Goal: Task Accomplishment & Management: Complete application form

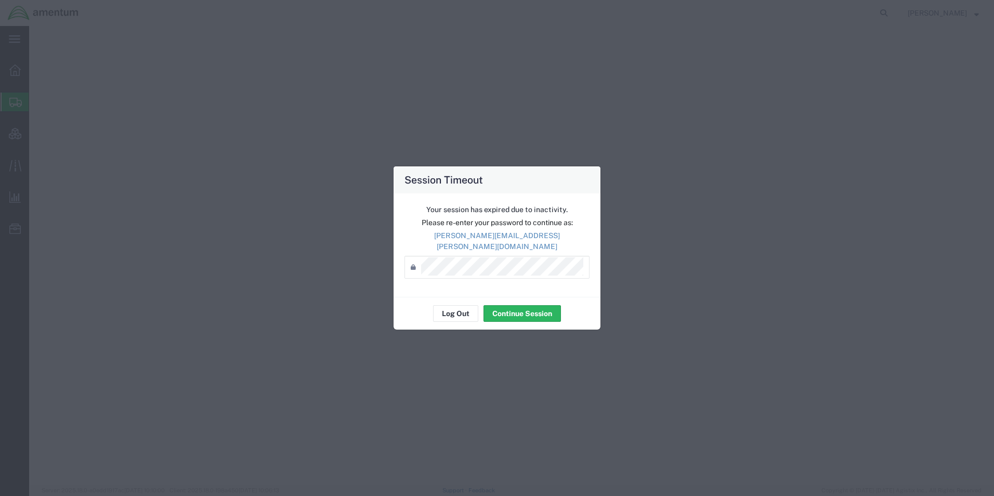
select select
click at [460, 308] on button "Log Out" at bounding box center [455, 313] width 45 height 17
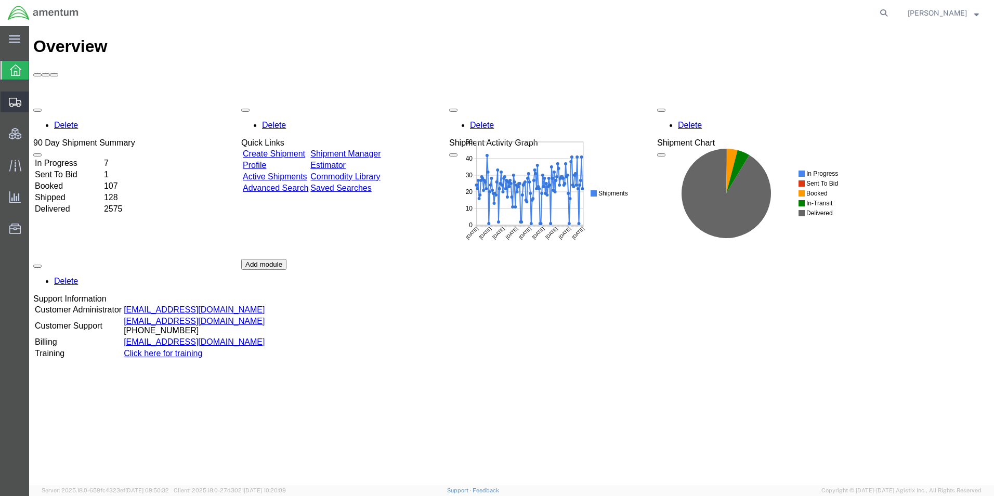
click at [0, 0] on span "Create Shipment" at bounding box center [0, 0] width 0 height 0
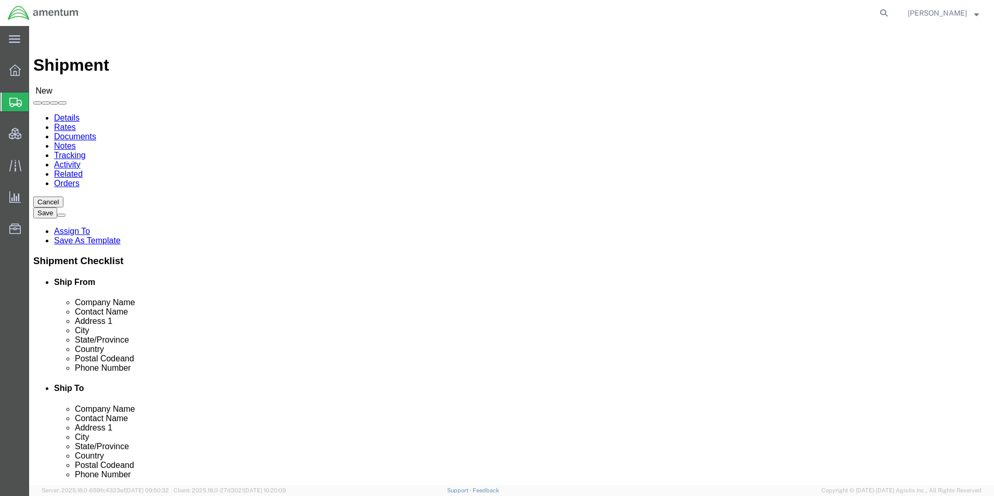
select select
type input "qcc"
select select "42668"
select select "[GEOGRAPHIC_DATA]"
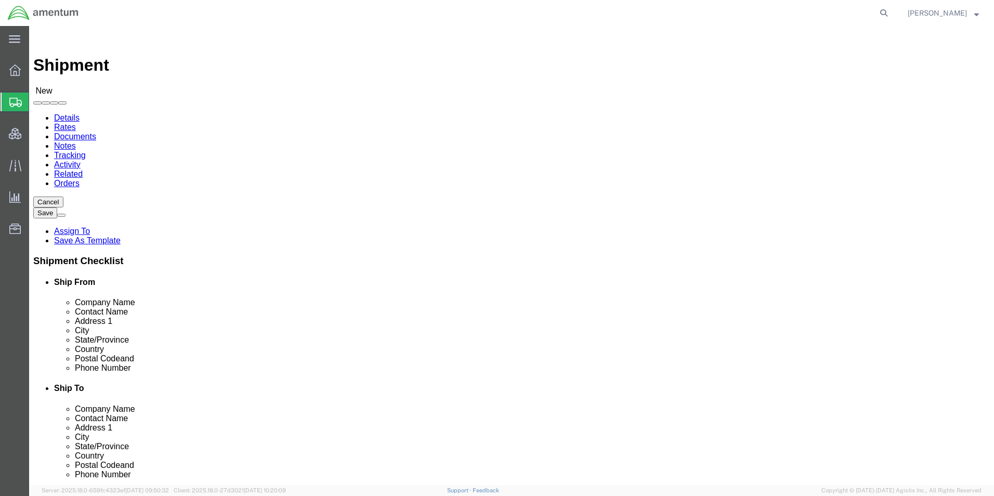
type input "s"
type input "U"
click input "text"
click p "- US EMBASSY [GEOGRAPHIC_DATA], [GEOGRAPHIC_DATA] - (EXO/GSO Shipping Unit) EXO…"
type input "US EMBASSY [GEOGRAPHIC_DATA], [GEOGRAPHIC_DATA]"
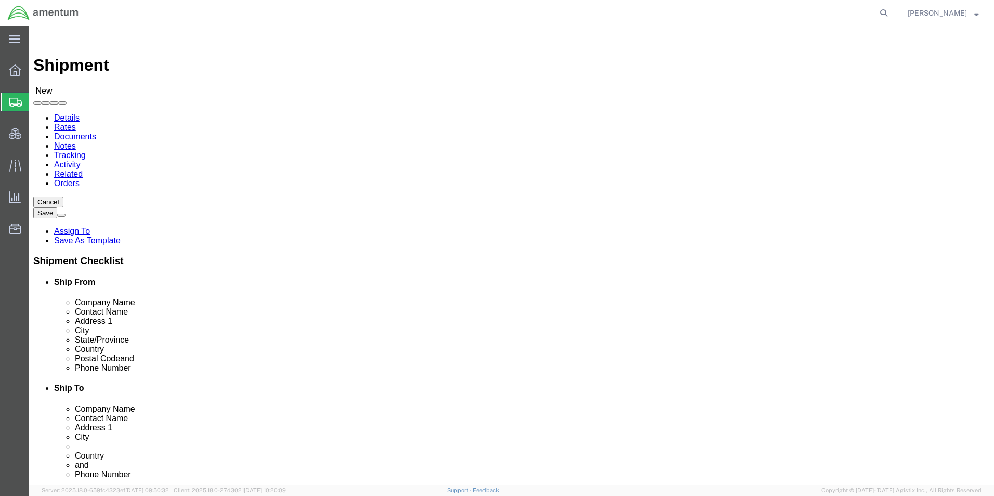
click input "text"
paste input "[PERSON_NAME][EMAIL_ADDRESS][DOMAIN_NAME]"
type input "[PERSON_NAME][EMAIL_ADDRESS][DOMAIN_NAME]"
click input "text"
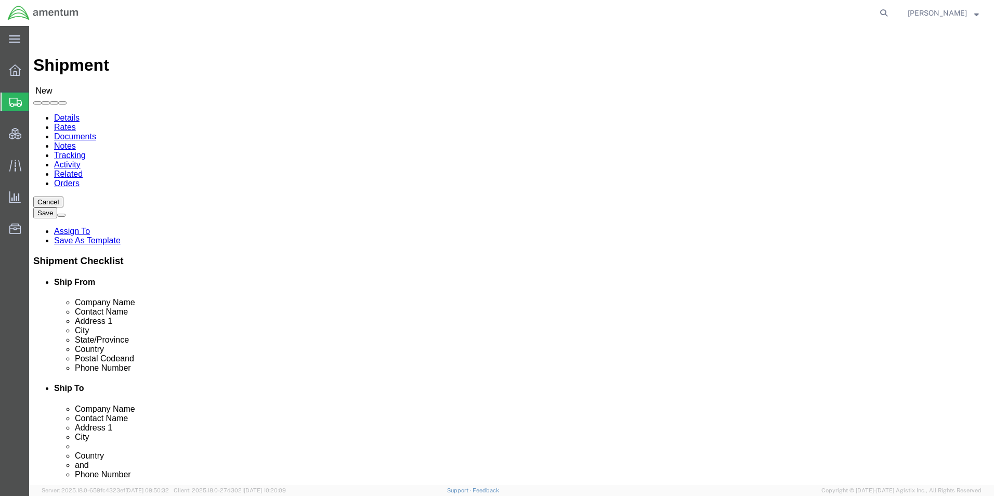
paste input "211 922-569 066"
type input "211 922-569 066"
click div "ADDITIONAL INFORMATION"
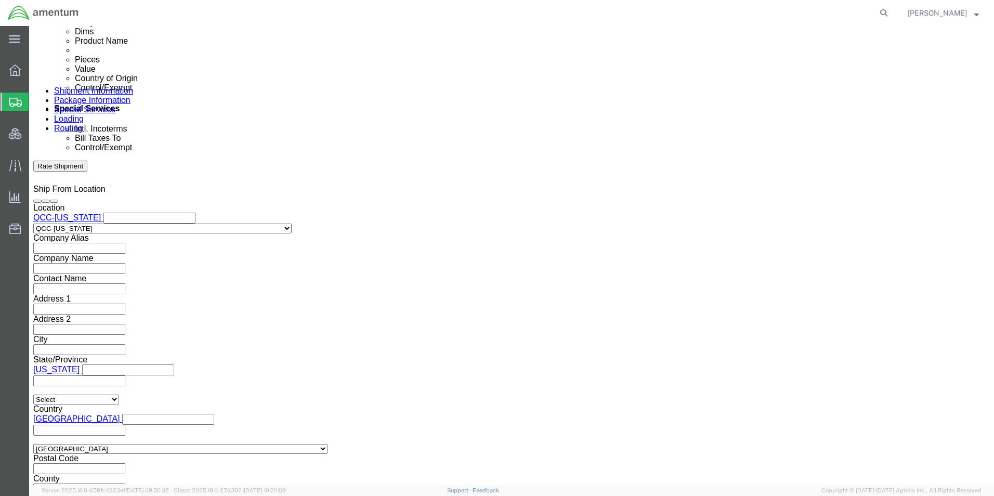
scroll to position [624, 0]
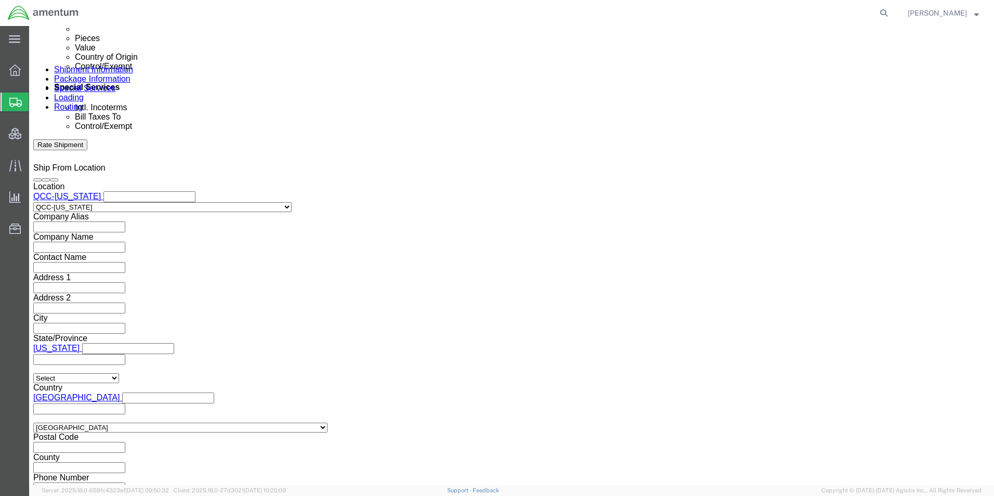
click input "text"
type input "QCC-JCEUP-25251-0001"
click div "Ship From Location Location [GEOGRAPHIC_DATA]-[US_STATE] My Profile Location [P…"
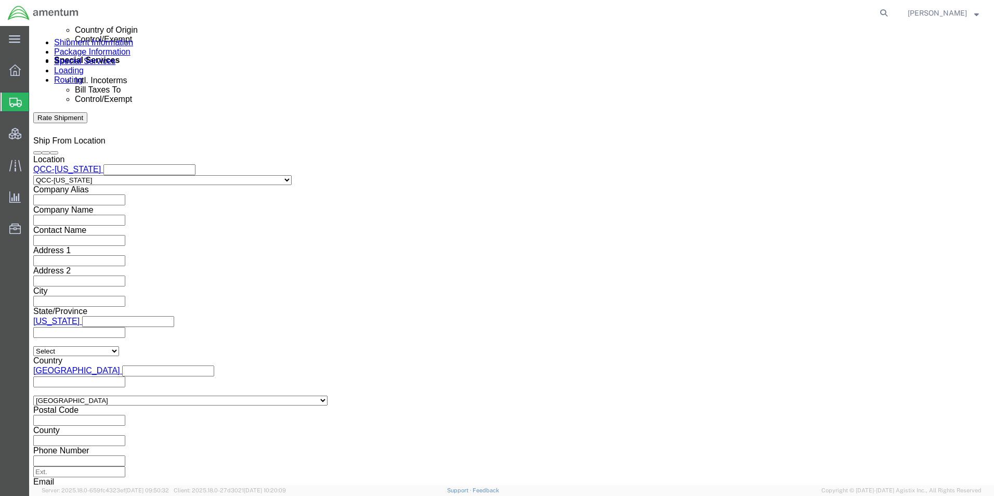
scroll to position [665, 0]
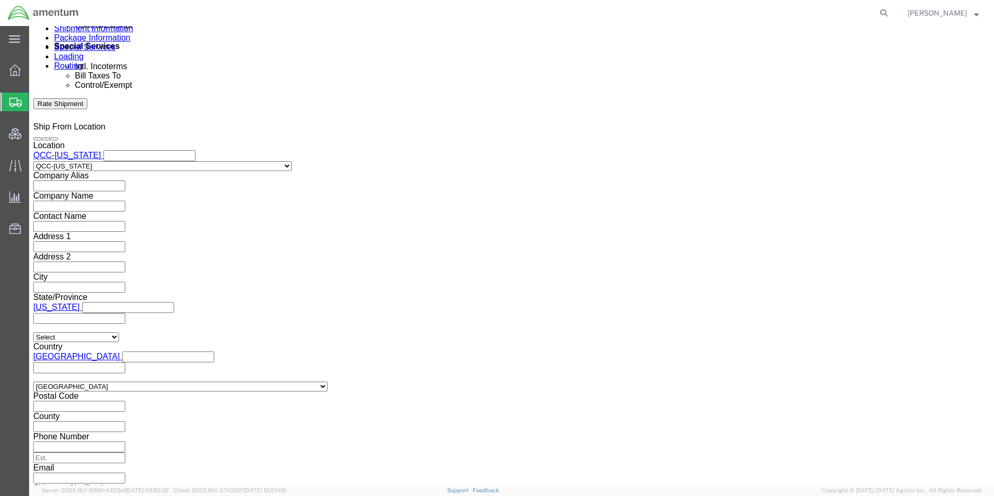
click button "Continue"
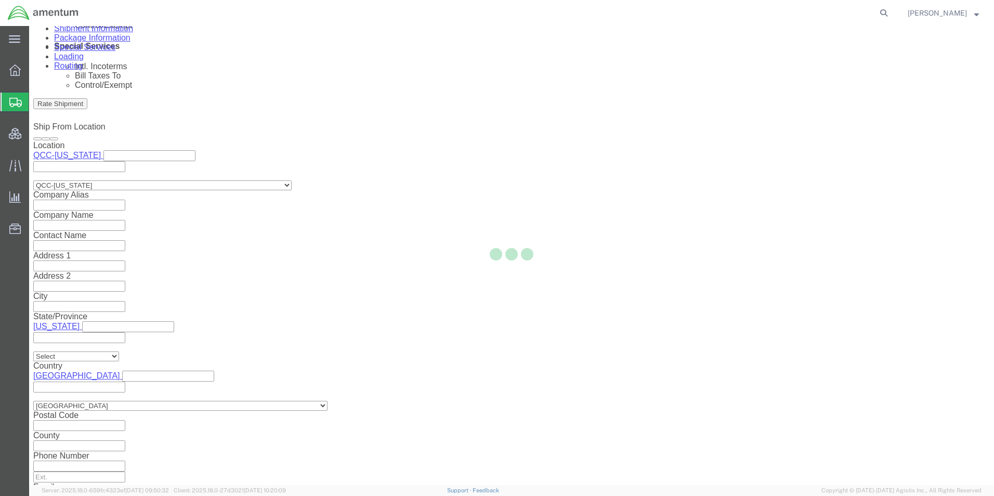
select select "42668"
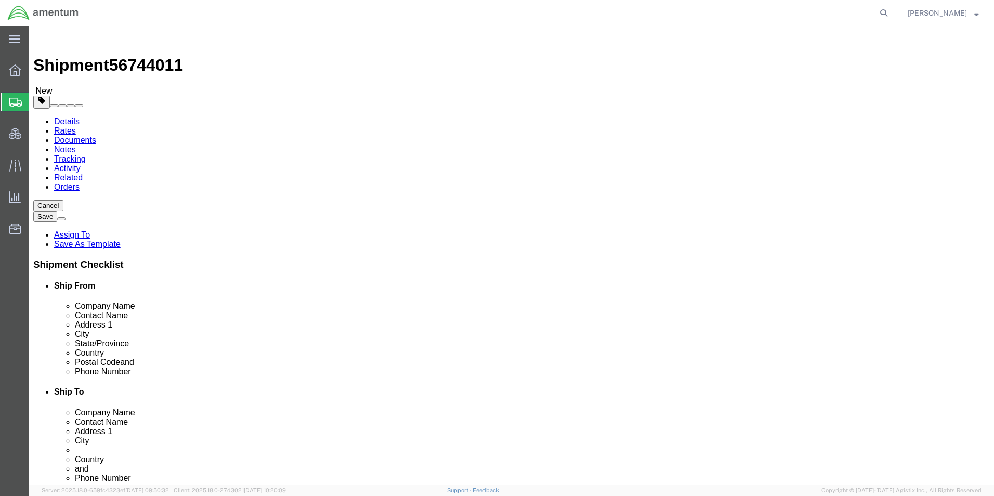
click select "Select BCK Boxes Bale(s) Basket(s) Bolt(s) Bottle(s) Buckets Bulk Bundle(s) Can…"
select select "PSNS"
click select "Select BCK Boxes Bale(s) Basket(s) Bolt(s) Bottle(s) Buckets Bulk Bundle(s) Can…"
click input "text"
type input "52"
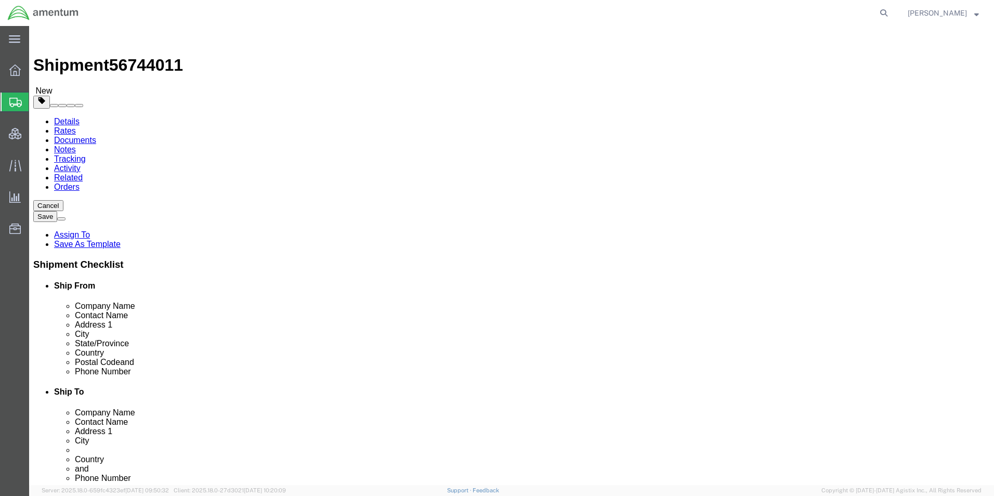
click input "text"
type input "46"
click input "text"
type input "42"
drag, startPoint x: 175, startPoint y: 258, endPoint x: 109, endPoint y: 257, distance: 66.6
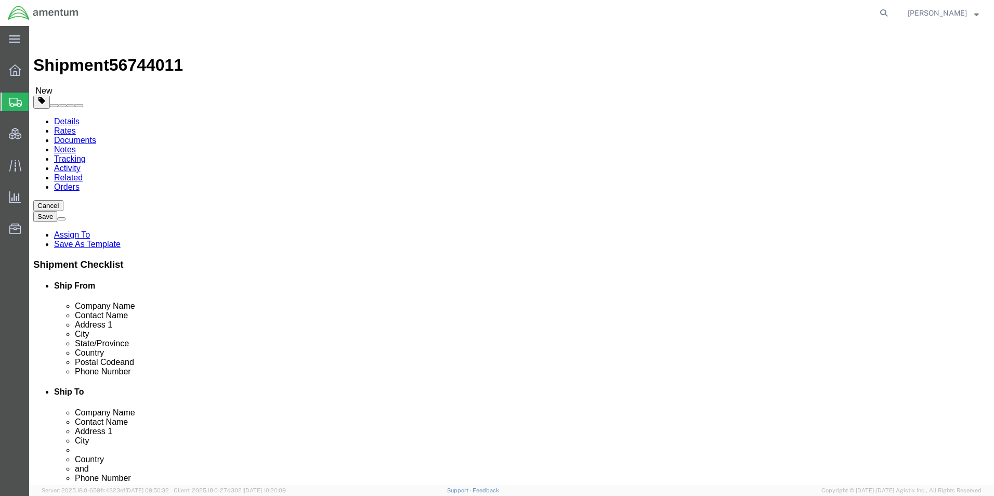
click div "Weight 0.00 Select kgs lbs Ship. t°"
type input "234"
click ul
click link "Add Content"
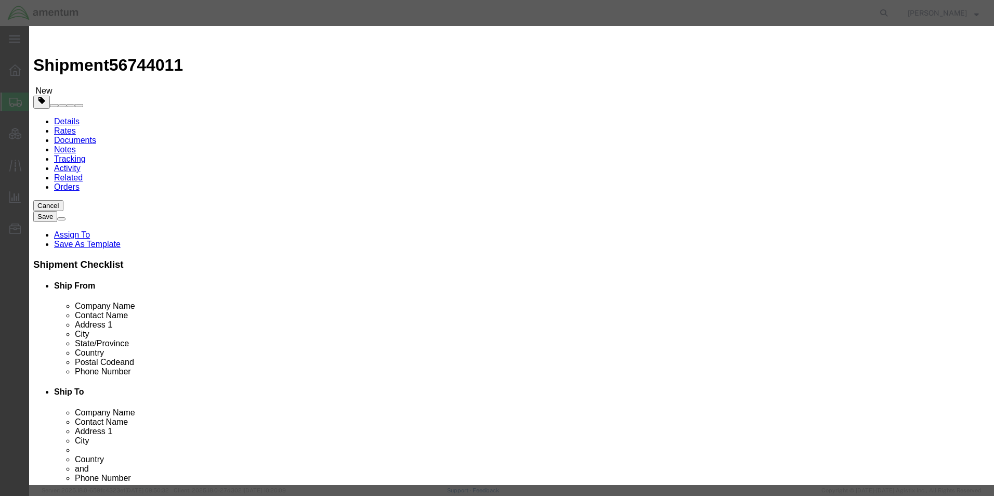
click input "text"
paste input "Panel A - EPMS Communication Enclosure"
type input "Panel A - EPMS Communication Enclosure"
drag, startPoint x: 321, startPoint y: 101, endPoint x: 284, endPoint y: 102, distance: 37.4
click div "Pieces 0 Select Bag Barrels 100Board Feet Bottle Box Blister Pack Carats Can Ca…"
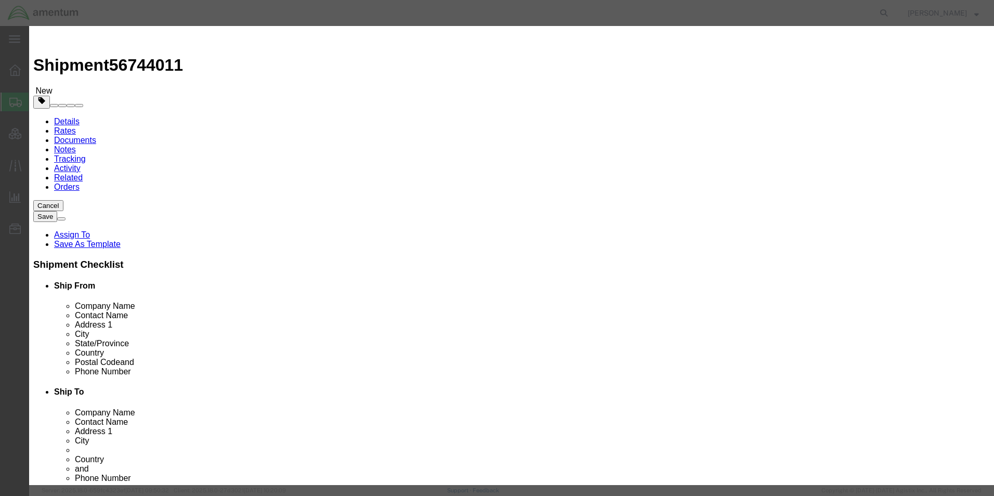
type input "2"
select select "USD"
click select "Select [GEOGRAPHIC_DATA] [GEOGRAPHIC_DATA] [GEOGRAPHIC_DATA] [GEOGRAPHIC_DATA] …"
select select "US"
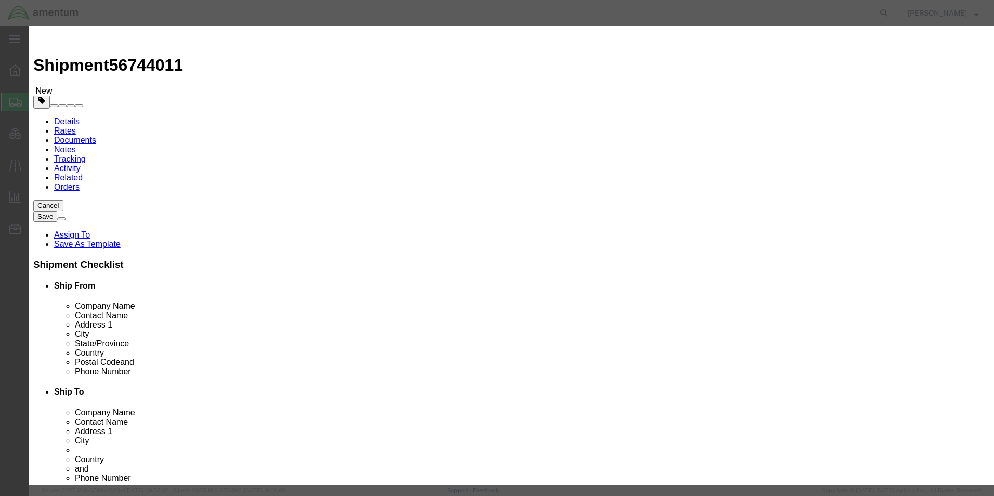
click select "Select [GEOGRAPHIC_DATA] [GEOGRAPHIC_DATA] [GEOGRAPHIC_DATA] [GEOGRAPHIC_DATA] …"
click div "Shipping Temperature Select"
click button "Save & Close"
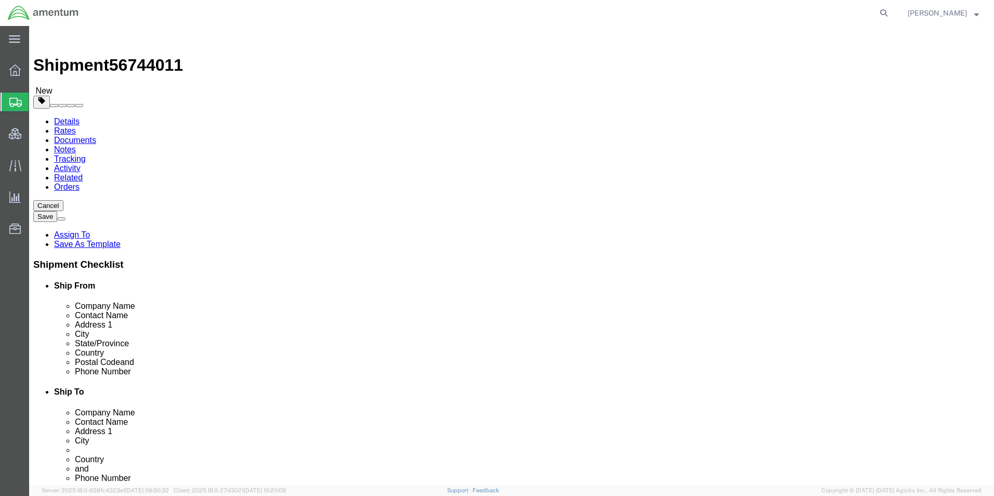
click link "Add Content"
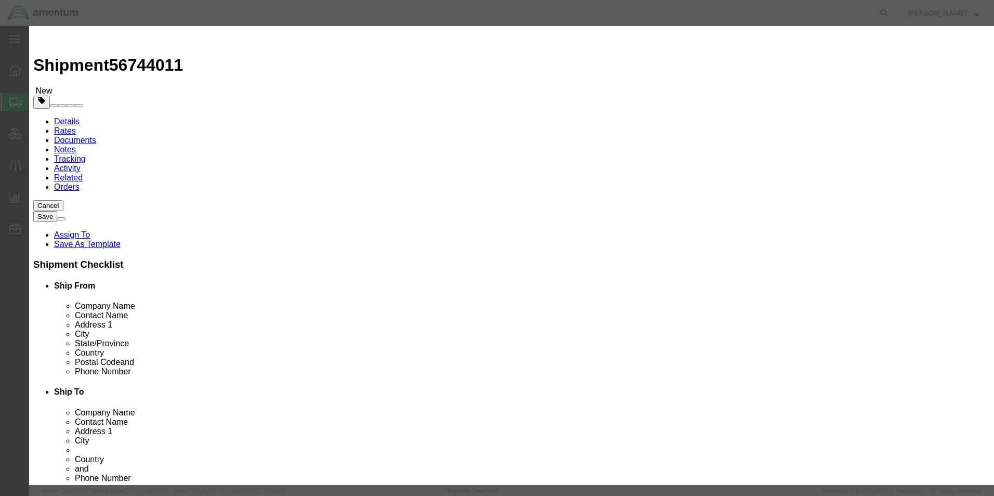
click input "text"
paste input "Panel D - EPMS Communication Enclosure"
type input "Panel D - EPMS Communication Enclosure"
click input "0"
drag, startPoint x: 341, startPoint y: 98, endPoint x: 283, endPoint y: 98, distance: 58.2
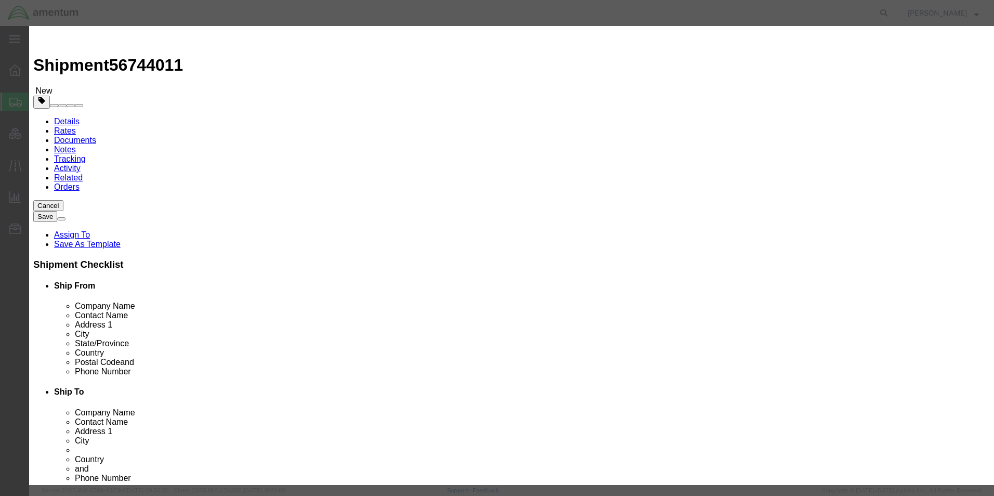
click div "Pieces 0 Select Bag Barrels 100Board Feet Bottle Box Blister Pack Carats Can Ca…"
type input "3"
click select "Select [GEOGRAPHIC_DATA] [GEOGRAPHIC_DATA] [GEOGRAPHIC_DATA] [GEOGRAPHIC_DATA] …"
select select "US"
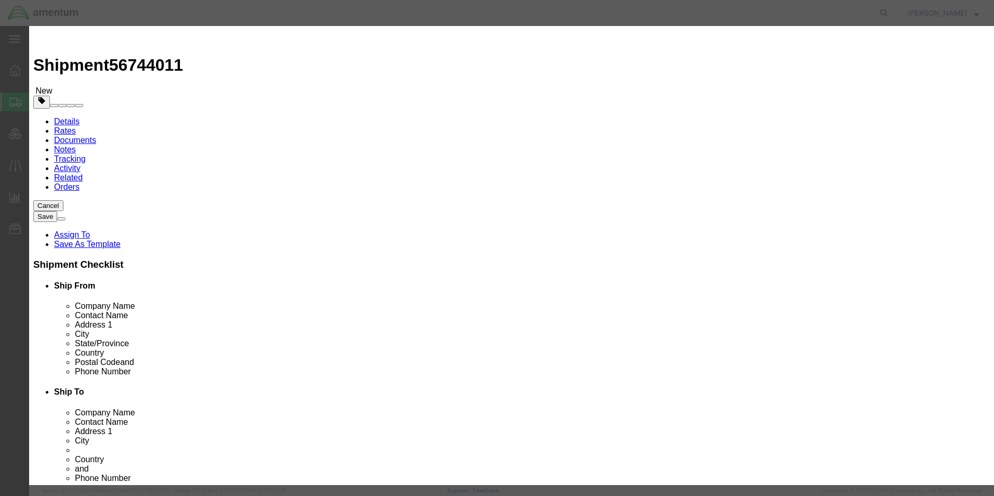
click select "Select [GEOGRAPHIC_DATA] [GEOGRAPHIC_DATA] [GEOGRAPHIC_DATA] [GEOGRAPHIC_DATA] …"
click button "Save & Close"
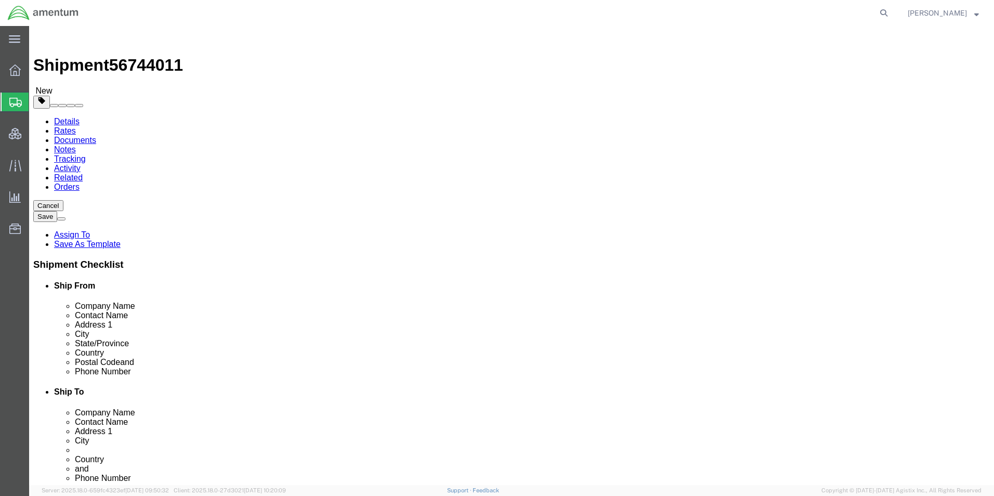
click dd
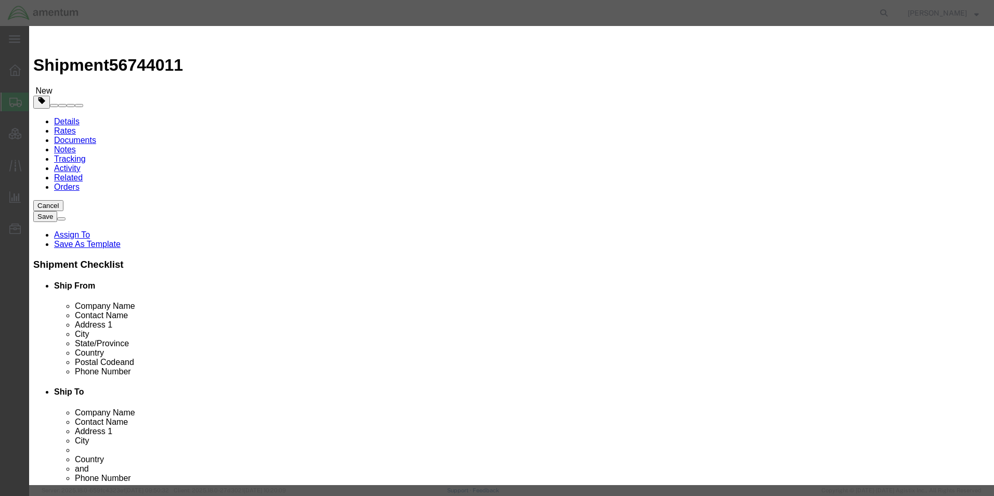
click textarea
paste textarea "[PERSON_NAME] PO 040209"
type textarea "[PERSON_NAME] PO 040209"
click button "Save & Close"
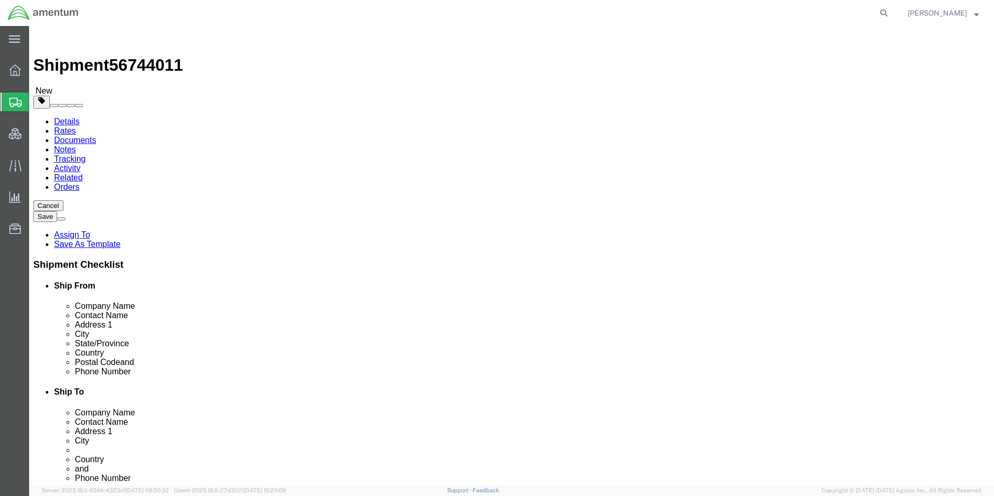
click div "Pieces: 3.00 Each Total value:"
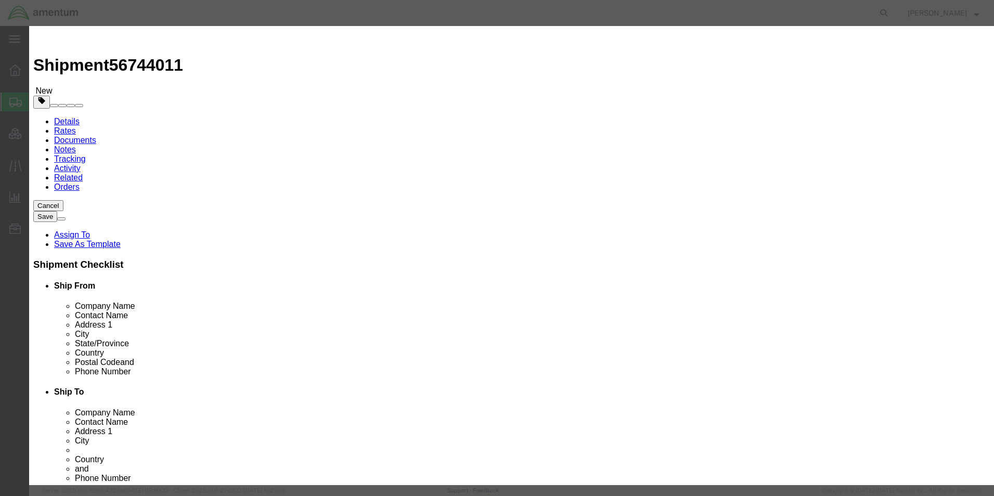
drag, startPoint x: 608, startPoint y: 79, endPoint x: 697, endPoint y: 119, distance: 97.3
click textarea
paste textarea "[PERSON_NAME] PO 040209"
type textarea "[PERSON_NAME] PO 040209"
click button "Save & Close"
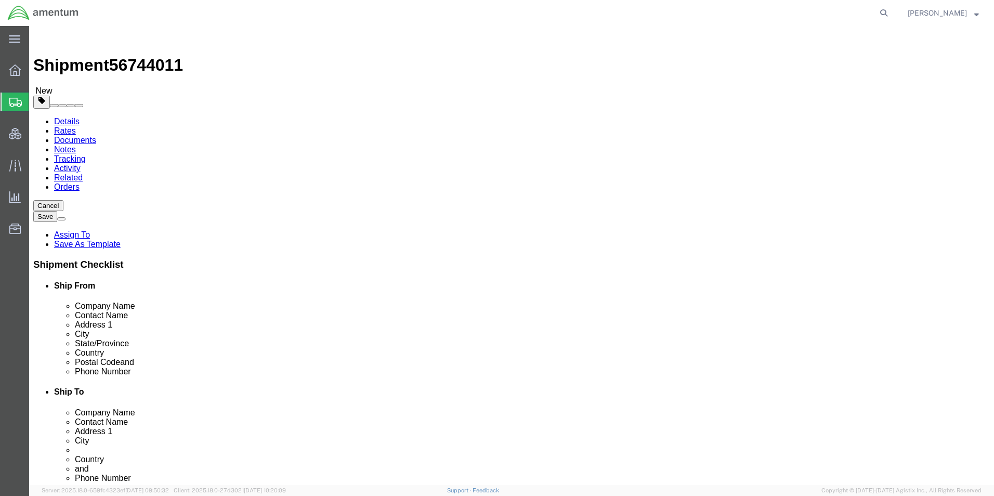
click link "Add Content"
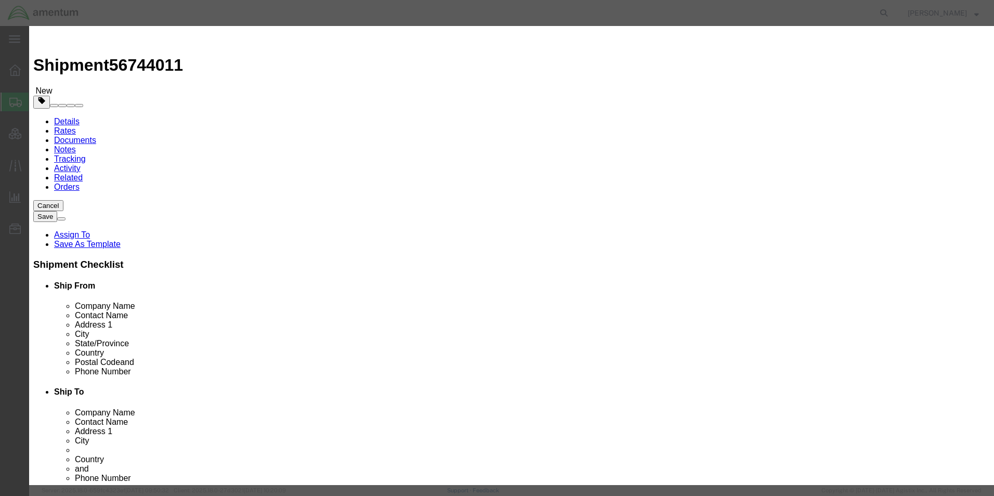
click input "text"
paste input "Panel E - EPMS Communication Enclosure"
type input "Panel E - EPMS Communication Enclosure"
drag, startPoint x: 596, startPoint y: 76, endPoint x: 604, endPoint y: 90, distance: 16.1
click textarea
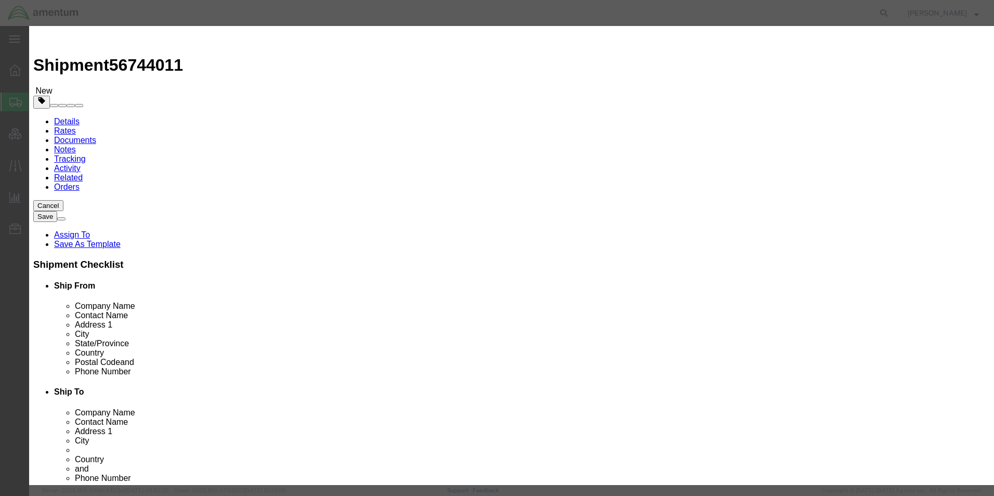
paste textarea "[PERSON_NAME] PO 040209"
type textarea "[PERSON_NAME] PO 040209"
drag, startPoint x: 319, startPoint y: 102, endPoint x: 275, endPoint y: 98, distance: 44.9
click div "Pieces 0 Select Bag Barrels 100Board Feet Bottle Box Blister Pack Carats Can Ca…"
type input "2"
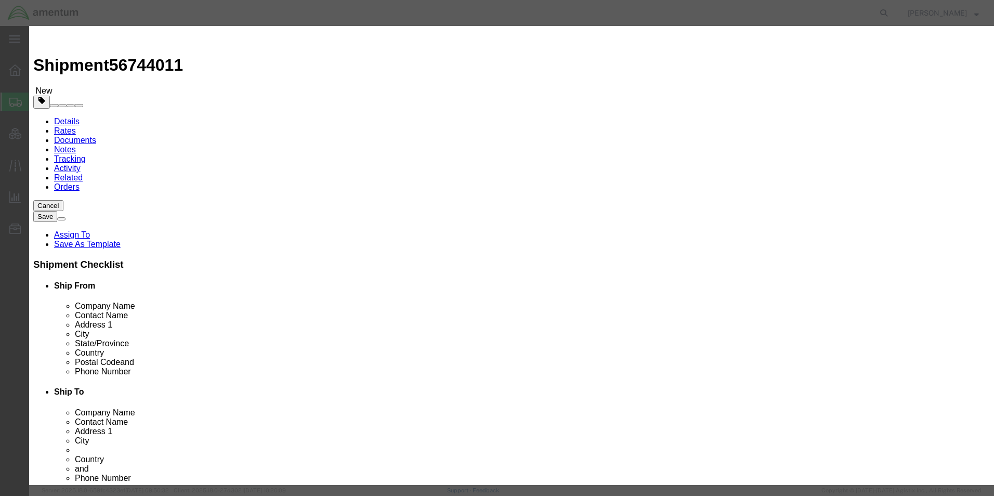
click div "Description [GEOGRAPHIC_DATA] PO 040209 Commodity Category Select Country Of Or…"
click select "Select [GEOGRAPHIC_DATA] [GEOGRAPHIC_DATA] [GEOGRAPHIC_DATA] [GEOGRAPHIC_DATA] …"
select select "US"
click button "Save & Close"
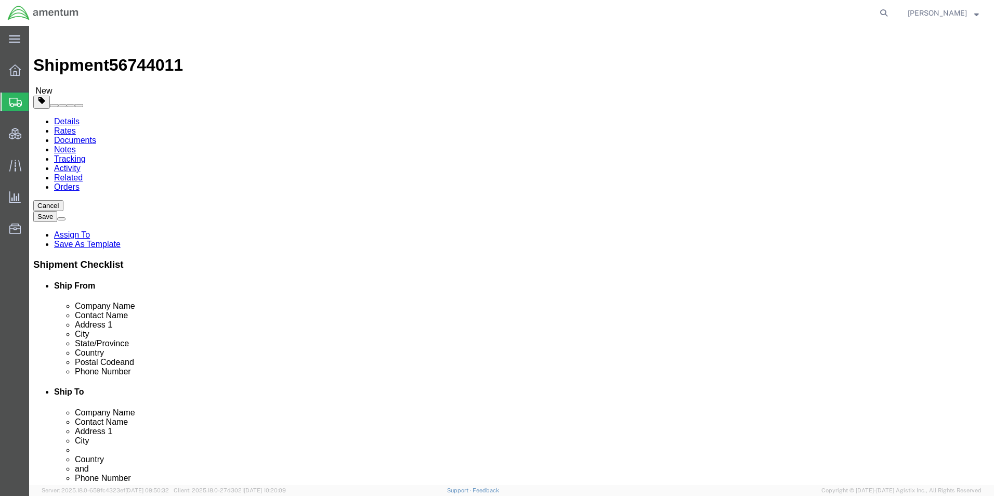
click link "Add Package"
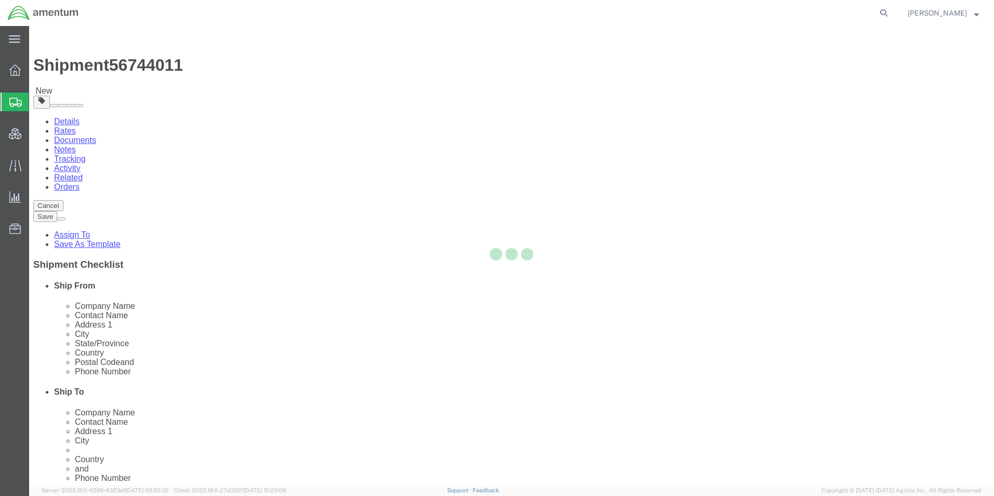
select select "PSNS"
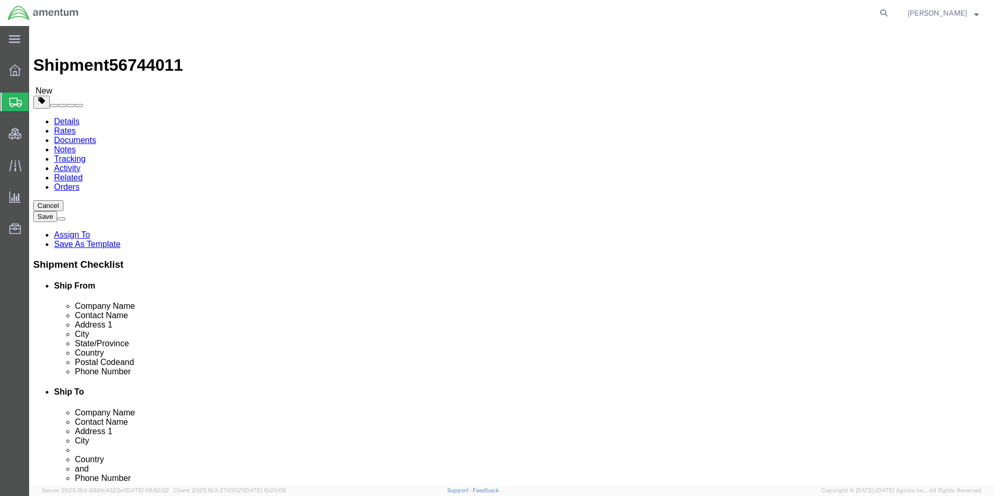
click select "Select BCK Boxes Bale(s) Basket(s) Bolt(s) Bottle(s) Buckets Bulk Bundle(s) Can…"
select select "PSNS"
click select "Select BCK Boxes Bale(s) Basket(s) Bolt(s) Bottle(s) Buckets Bulk Bundle(s) Can…"
click input "text"
type input "52"
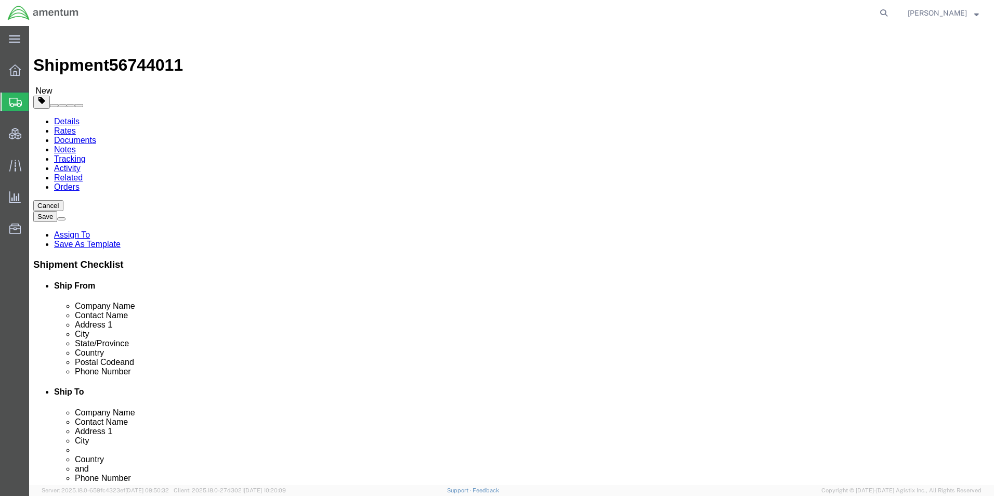
type input "46"
type input "42"
type input "500"
click input "234.00"
drag, startPoint x: 171, startPoint y: 258, endPoint x: 117, endPoint y: 262, distance: 53.7
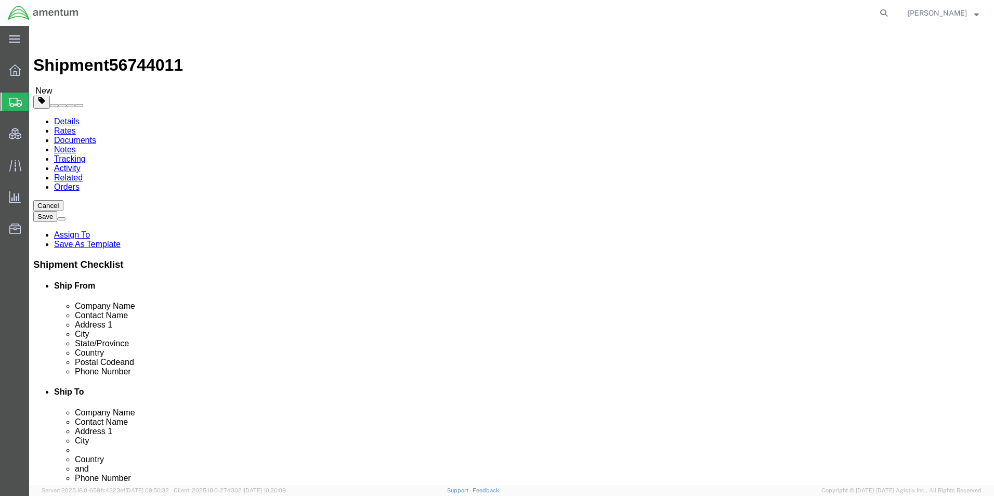
click div "Weight 234.00 Select kgs lbs Ship. t°"
type input "500"
click input "500"
drag, startPoint x: 546, startPoint y: 260, endPoint x: 485, endPoint y: 260, distance: 60.8
click div "Weight Total weight of packages in pounds or kilograms 500 Select kgs lbs Ship.…"
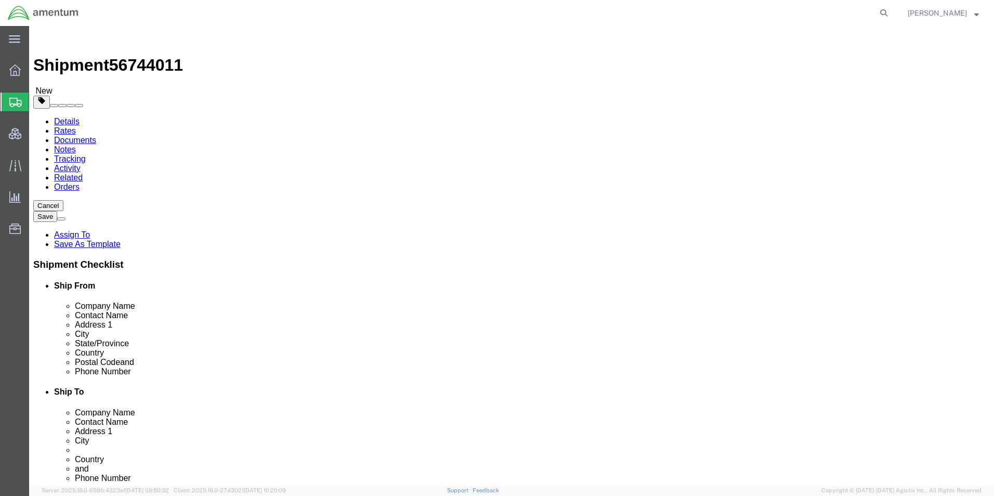
type input "234"
click div "Package Type Select BCK Boxes Bale(s) Basket(s) Bolt(s) Bottle(s) Buckets Bulk …"
click link "Add Content"
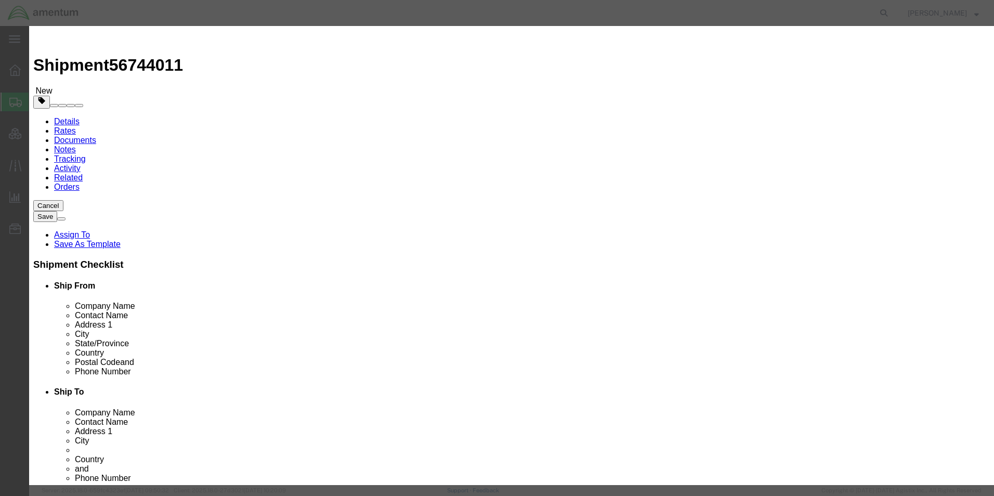
click input "text"
paste input "EDS-518E-4GTXSFP / Moxa 14+4G port Gigabit managed Ethernet Switch"
type input "EDS-518E-4GTXSFP / Moxa 14+4G port Gigabit managed Ethernet Switch"
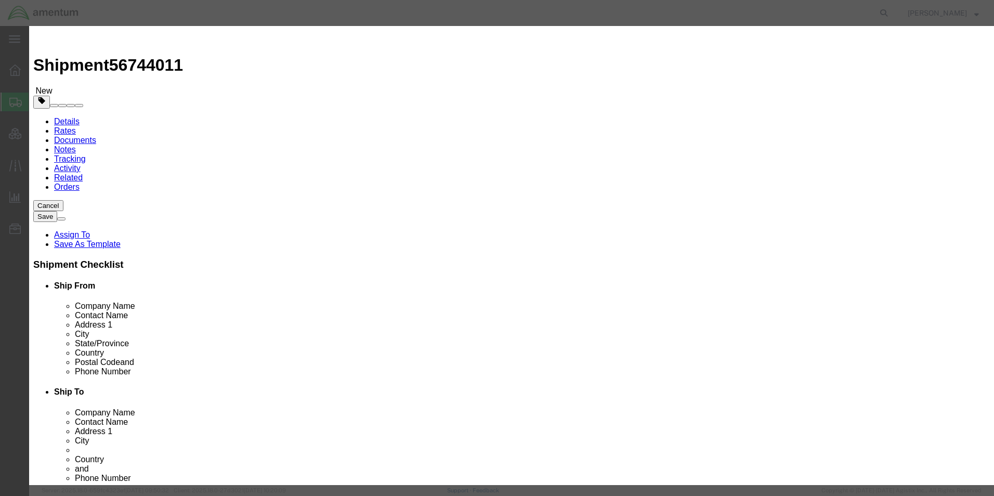
drag, startPoint x: 620, startPoint y: 75, endPoint x: 622, endPoint y: 89, distance: 14.7
click textarea
paste textarea "[PERSON_NAME] PO 040209"
type textarea "[PERSON_NAME] PO 040209"
drag, startPoint x: 317, startPoint y: 95, endPoint x: 276, endPoint y: 96, distance: 41.1
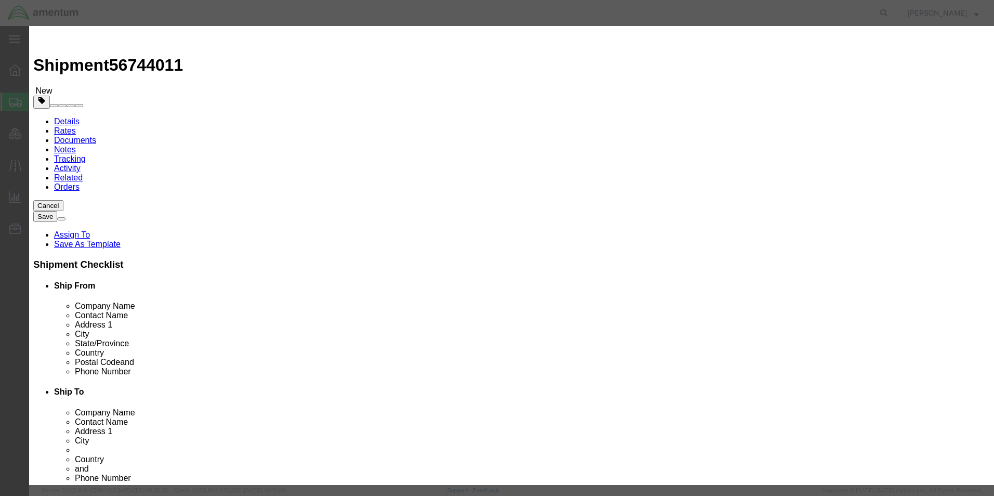
click div "Pieces 0 Select Bag Barrels 100Board Feet Bottle Box Blister Pack Carats Can Ca…"
type input "1"
click select "Select [GEOGRAPHIC_DATA] [GEOGRAPHIC_DATA] [GEOGRAPHIC_DATA] [GEOGRAPHIC_DATA] …"
select select "US"
click select "Select [GEOGRAPHIC_DATA] [GEOGRAPHIC_DATA] [GEOGRAPHIC_DATA] [GEOGRAPHIC_DATA] …"
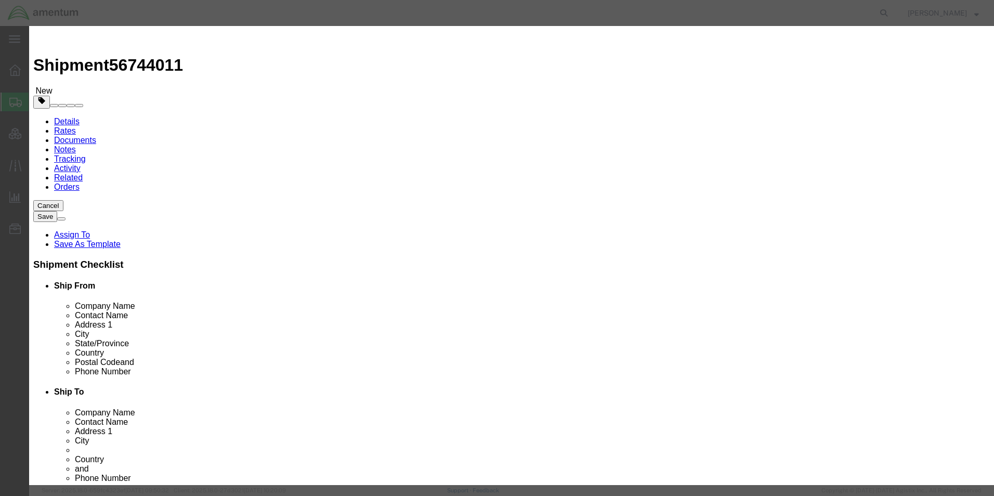
click button "Save & Close"
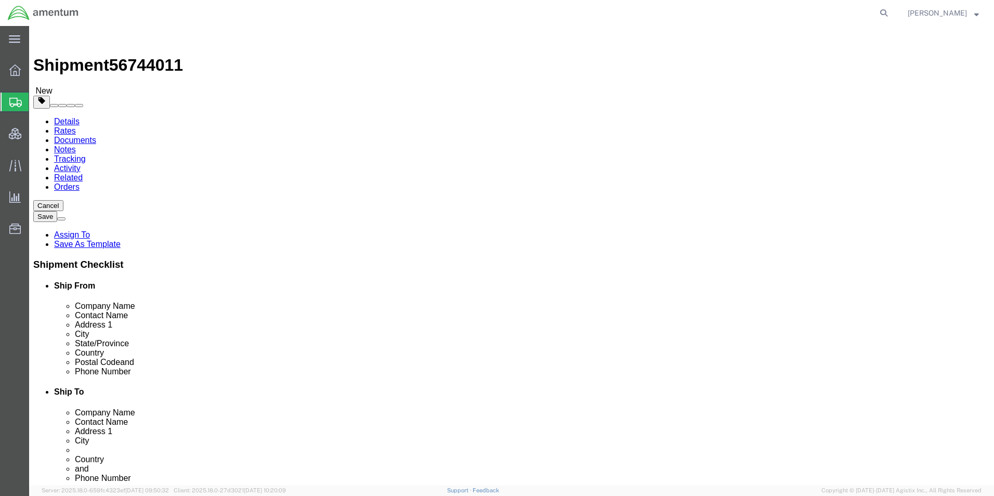
click link "Add Content"
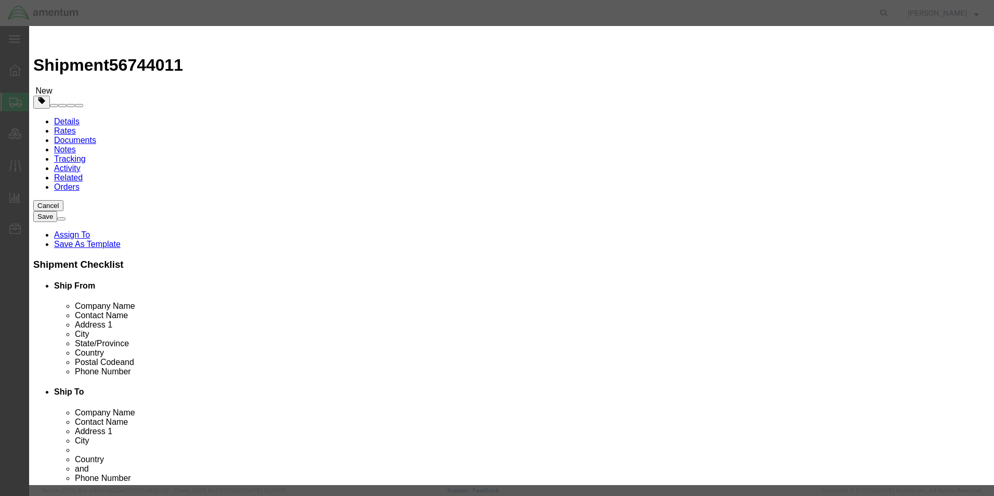
click input "text"
paste input "EDS-G205-1GTXSFP / 5 port Gigabit ethernet switch (1 fiber/copper)"
type input "EDS-G205-1GTXSFP / 5 port Gigabit ethernet switch (1 fiber/copper)"
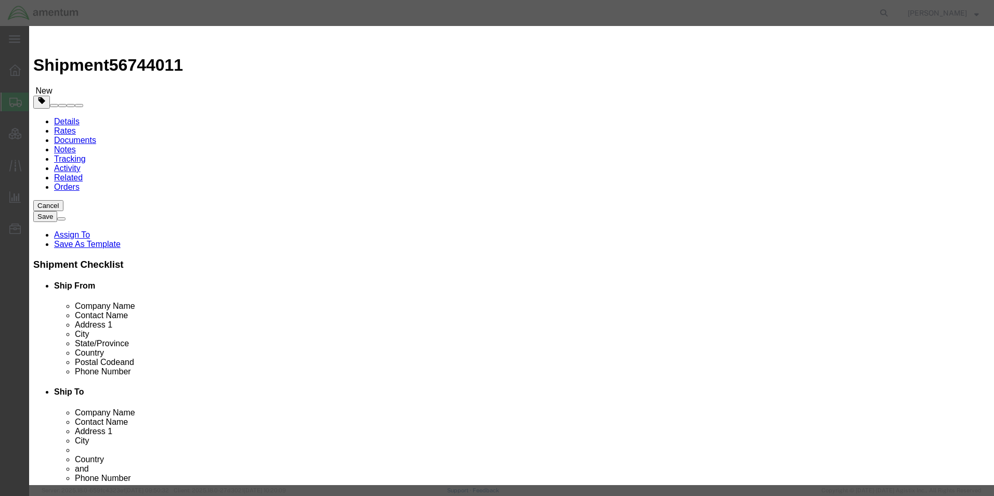
type input "1"
drag, startPoint x: 597, startPoint y: 79, endPoint x: 769, endPoint y: 156, distance: 188.5
click textarea
paste textarea "[PERSON_NAME] PO 040209"
type textarea "[PERSON_NAME] PO 040209"
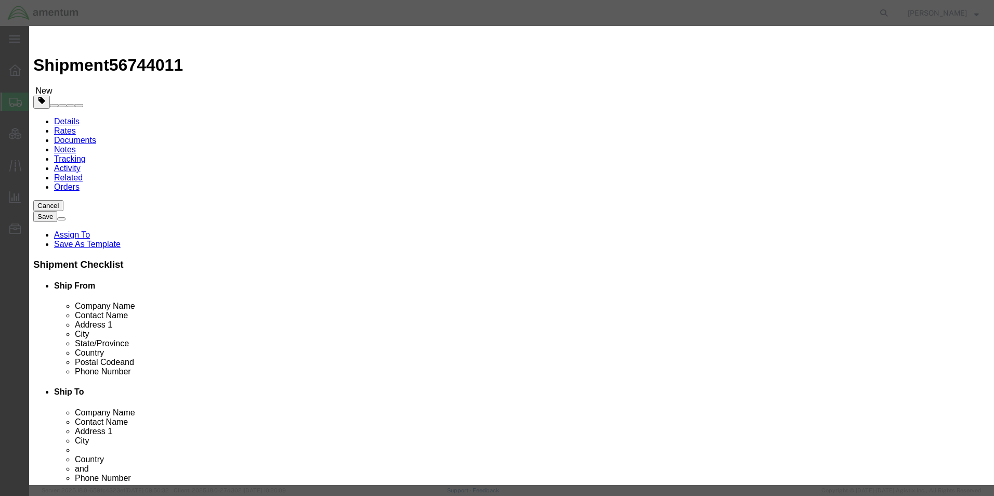
click div "Commodity library"
click select "Select [GEOGRAPHIC_DATA] [GEOGRAPHIC_DATA] [GEOGRAPHIC_DATA] [GEOGRAPHIC_DATA] …"
select select "US"
click select "Select [GEOGRAPHIC_DATA] [GEOGRAPHIC_DATA] [GEOGRAPHIC_DATA] [GEOGRAPHIC_DATA] …"
click button "Save & Close"
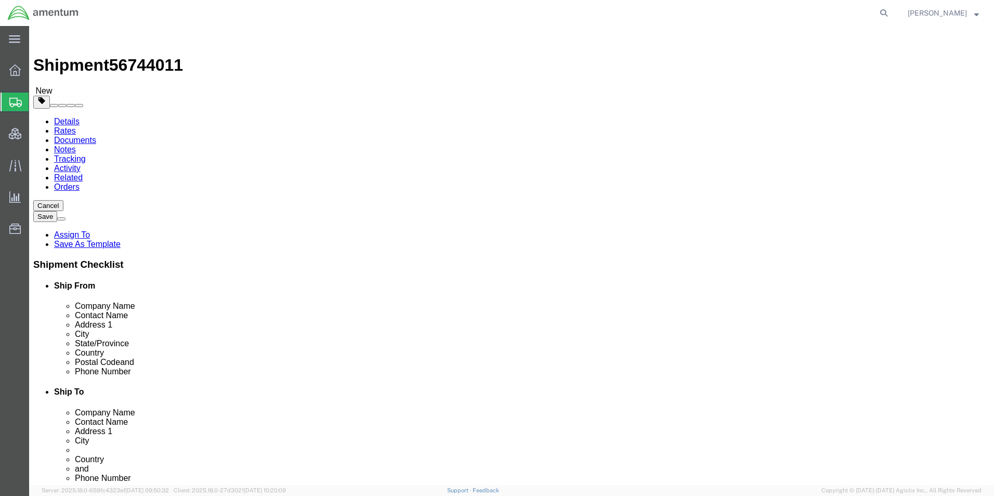
click link "Add Content"
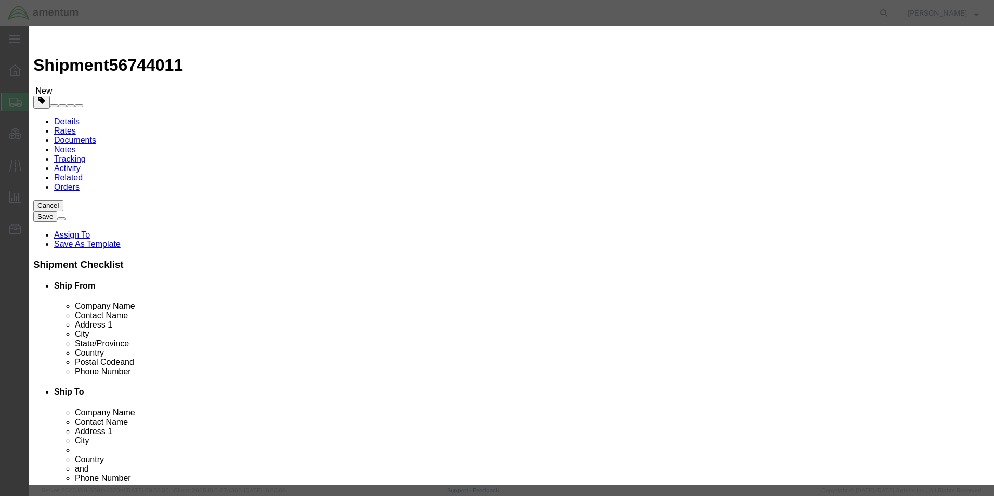
drag, startPoint x: 326, startPoint y: 77, endPoint x: 631, endPoint y: 107, distance: 306.6
click input "text"
paste input "SFP-1GSXLC / 1000 BaseSxport, LC connector, 300m/550m"
type input "SFP-1GSXLC / 1000 BaseSxport, LC connector, 300m/550m"
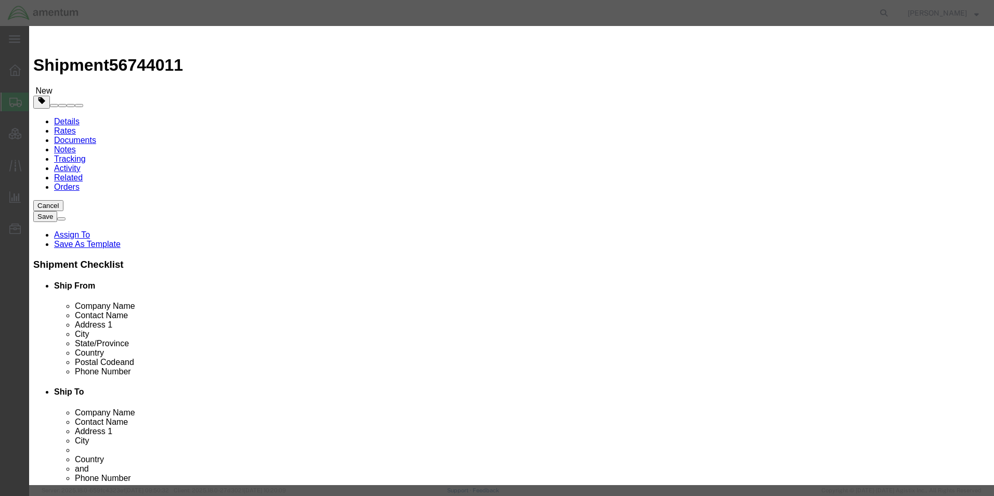
scroll to position [0, 0]
drag, startPoint x: 324, startPoint y: 103, endPoint x: 281, endPoint y: 103, distance: 42.6
click div "Pieces 0 Select Bag Barrels 100Board Feet Bottle Box Blister Pack Carats Can Ca…"
type input "1"
click textarea
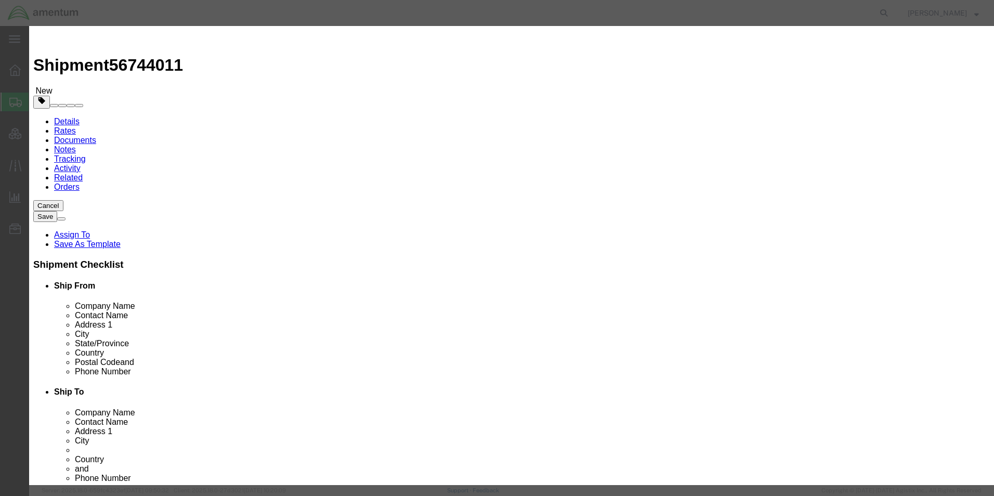
drag, startPoint x: 629, startPoint y: 92, endPoint x: 629, endPoint y: 109, distance: 17.7
click textarea
paste textarea "[PERSON_NAME] PO 040209"
type textarea "[PERSON_NAME] PO 040209"
click select "Select [GEOGRAPHIC_DATA] [GEOGRAPHIC_DATA] [GEOGRAPHIC_DATA] [GEOGRAPHIC_DATA] …"
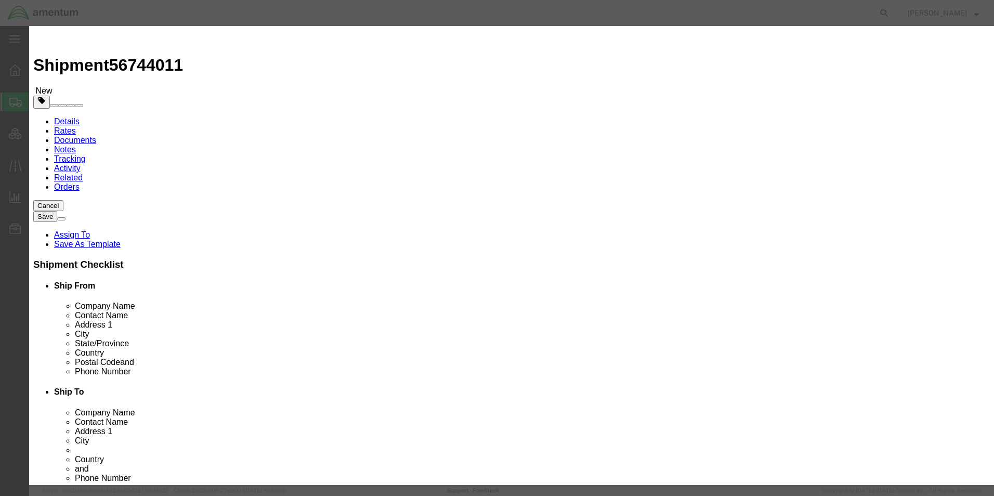
select select "US"
click select "Select [GEOGRAPHIC_DATA] [GEOGRAPHIC_DATA] [GEOGRAPHIC_DATA] [GEOGRAPHIC_DATA] …"
click button "Save & Close"
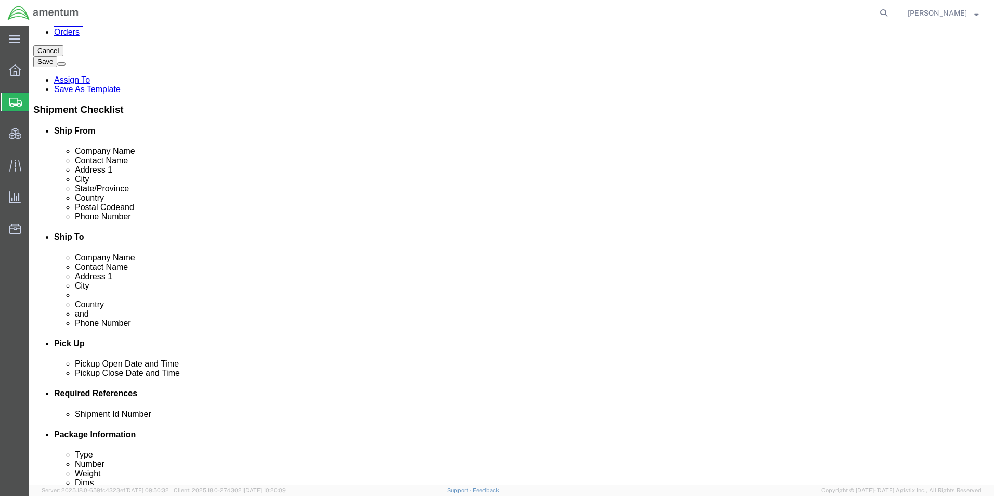
scroll to position [156, 0]
click link "Add Content"
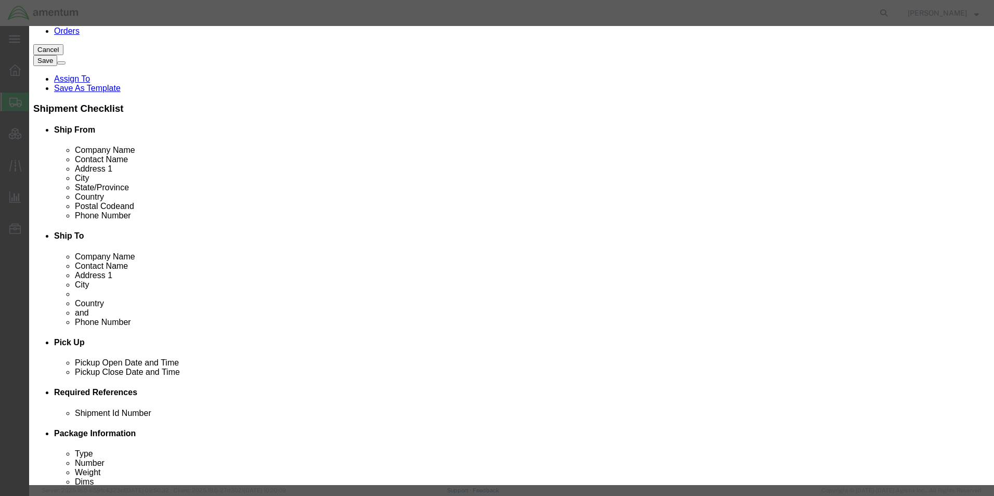
click input "text"
paste input "MB3170 / Ethernet Gateway"
type input "MB3170 / Ethernet Gateway"
click input "0"
drag, startPoint x: 332, startPoint y: 99, endPoint x: 264, endPoint y: 99, distance: 68.6
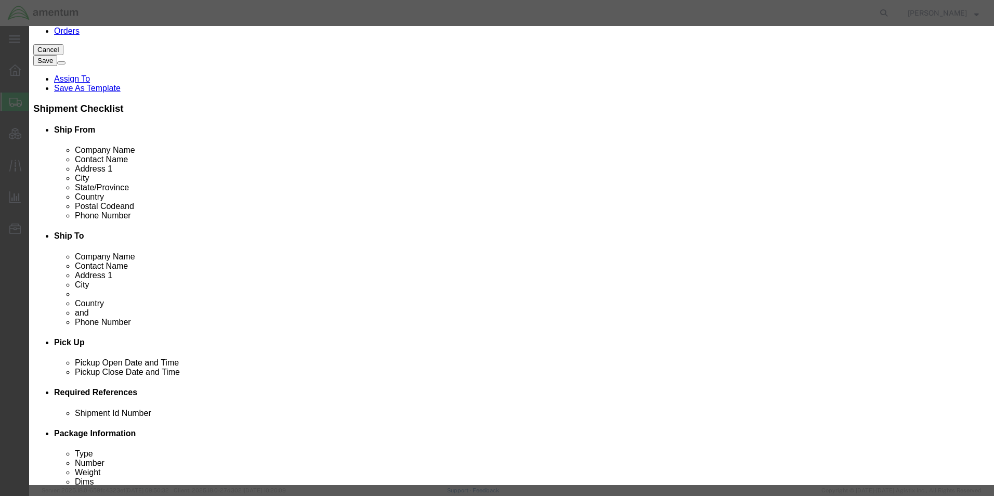
click div "Pieces 0 Select Bag Barrels 100Board Feet Bottle Box Blister Pack Carats Can Ca…"
type input "1"
click select "Select"
click label "Commodity Category"
click select "Select [GEOGRAPHIC_DATA] [GEOGRAPHIC_DATA] [GEOGRAPHIC_DATA] [GEOGRAPHIC_DATA] …"
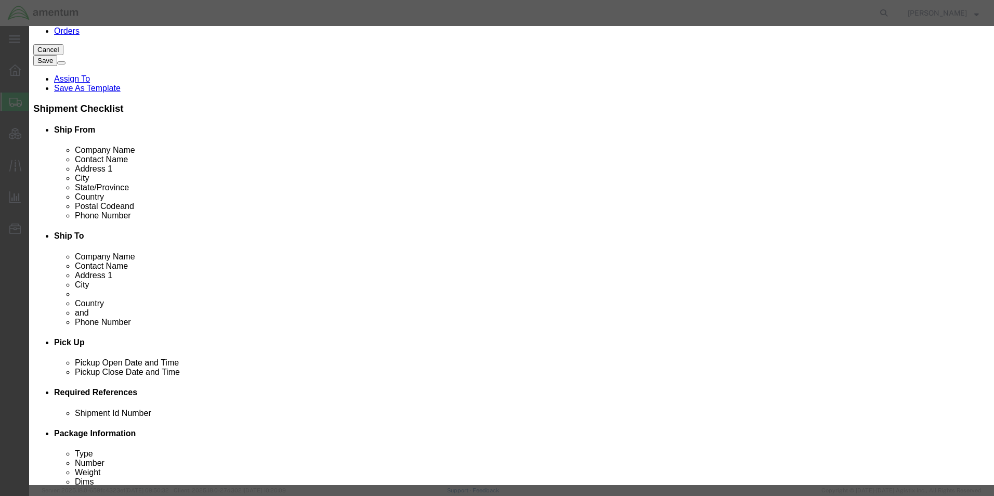
select select "US"
click select "Select [GEOGRAPHIC_DATA] [GEOGRAPHIC_DATA] [GEOGRAPHIC_DATA] [GEOGRAPHIC_DATA] …"
click textarea
paste textarea "[PERSON_NAME] PO 040209"
type textarea "[PERSON_NAME] PO 040209"
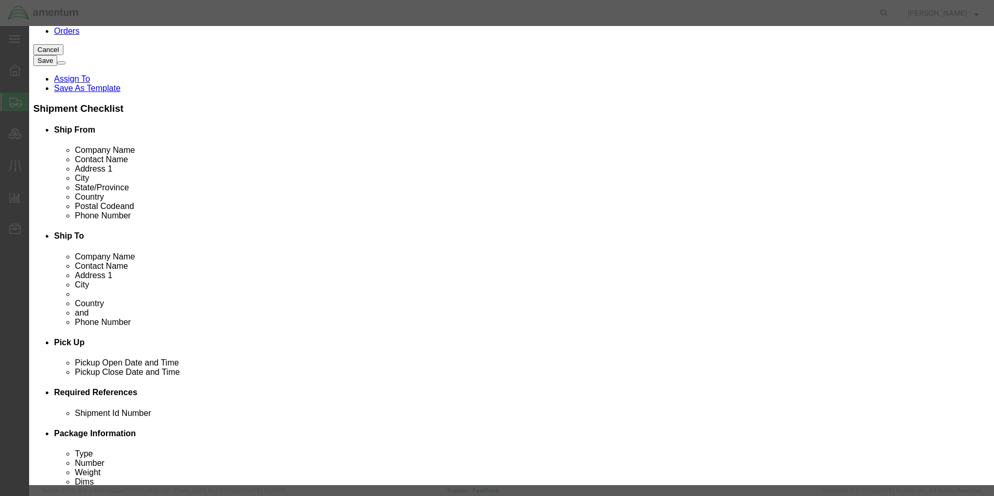
click button "Save & Close"
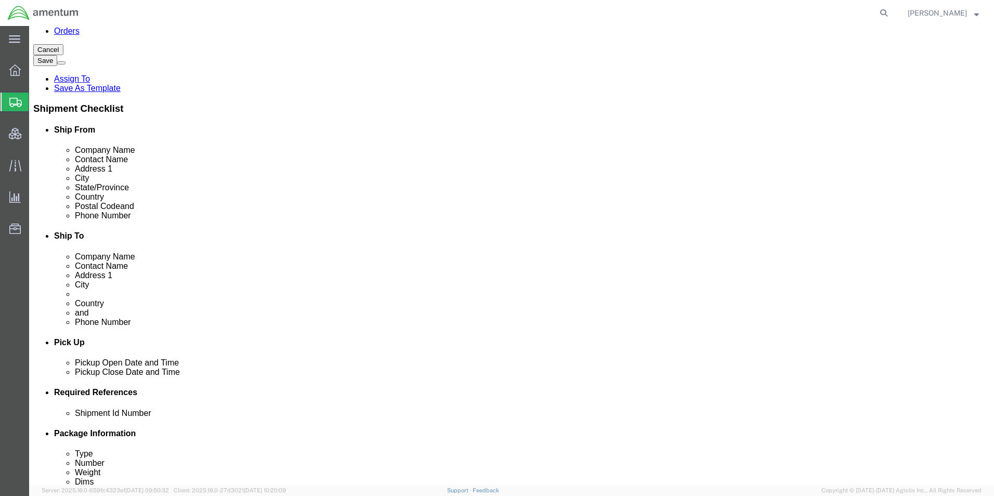
click link "Add Content"
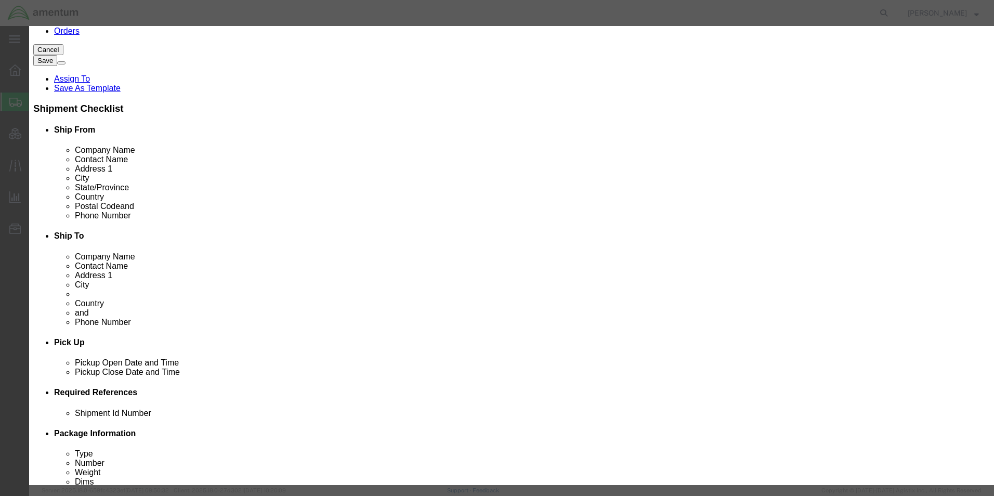
click div "Commodity library"
click input "text"
paste input "E1210 / 16 x DI with RJ45 ethernet comms"
type input "E1210 / 16 x DI with RJ45 ethernet comms"
drag, startPoint x: 597, startPoint y: 84, endPoint x: 591, endPoint y: 84, distance: 5.7
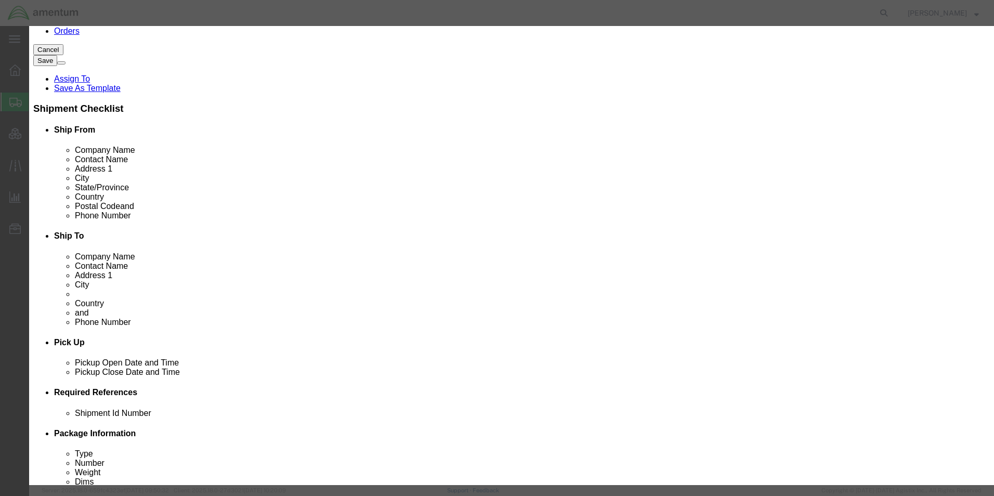
click textarea
paste textarea "[PERSON_NAME] PO 040209"
type textarea "[PERSON_NAME] PO 040209"
drag, startPoint x: 286, startPoint y: 96, endPoint x: 281, endPoint y: 94, distance: 5.4
click div "Pieces 0 Select Bag Barrels 100Board Feet Bottle Box Blister Pack Carats Can Ca…"
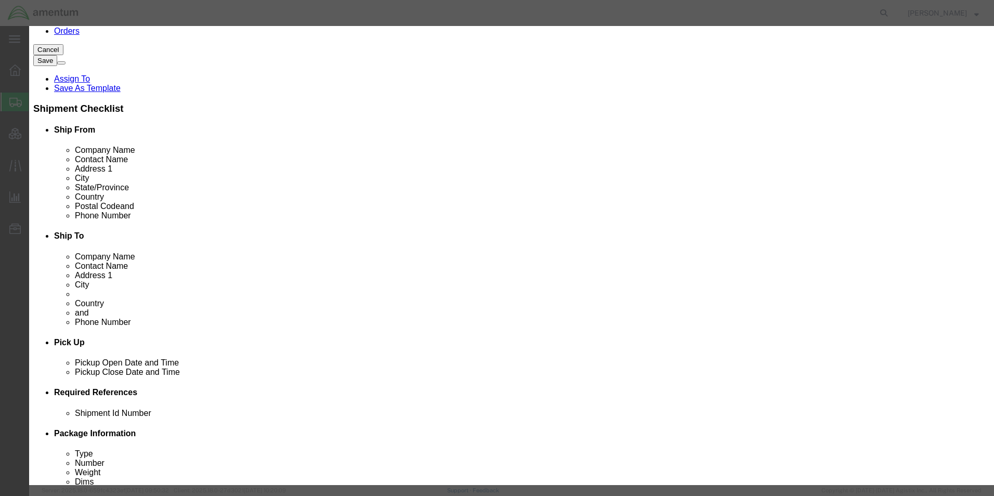
type input "1"
click select "Select [GEOGRAPHIC_DATA] [GEOGRAPHIC_DATA] [GEOGRAPHIC_DATA] [GEOGRAPHIC_DATA] …"
select select "US"
click select "Select [GEOGRAPHIC_DATA] [GEOGRAPHIC_DATA] [GEOGRAPHIC_DATA] [GEOGRAPHIC_DATA] …"
click button "Save & Close"
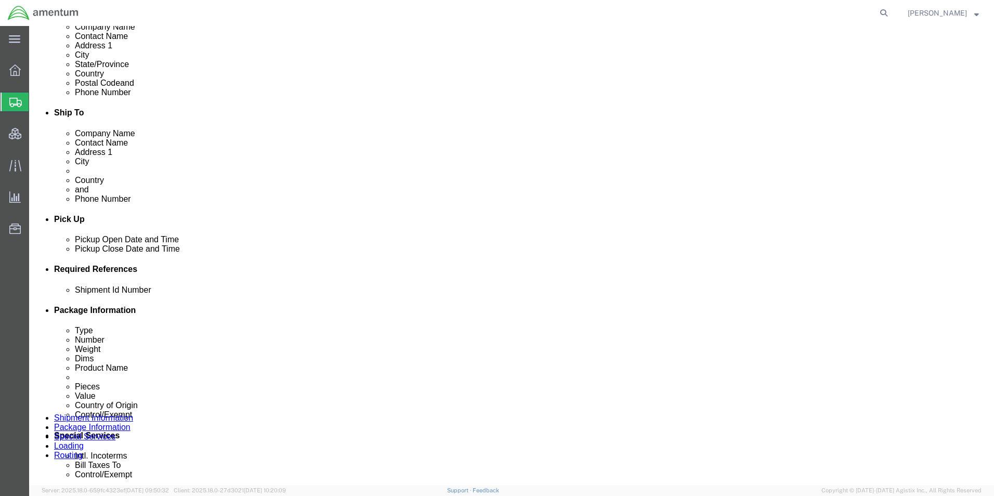
scroll to position [312, 0]
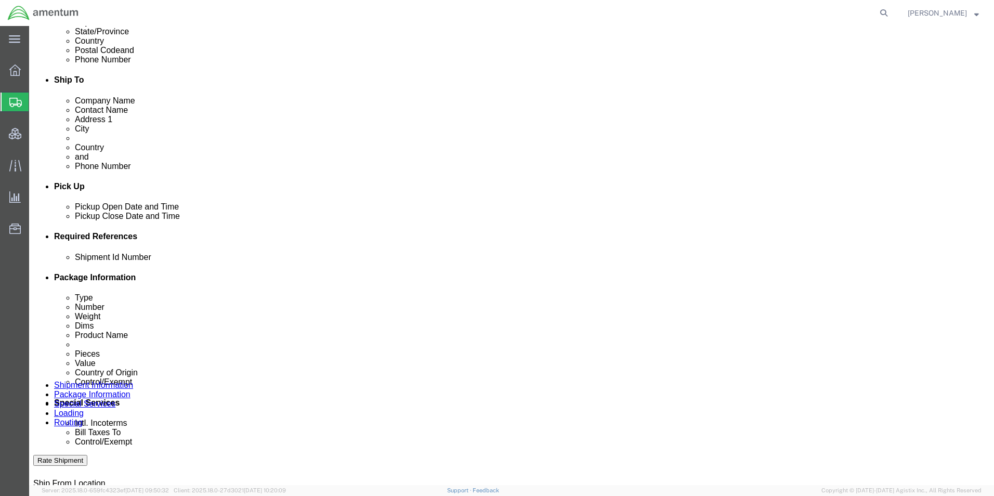
click link "Add Content"
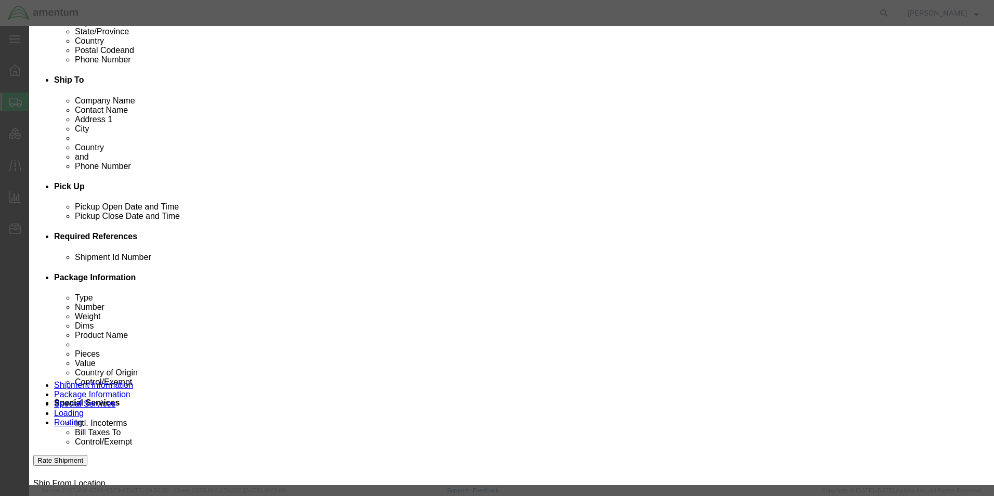
click input "text"
paste input "SOLA SVL 240 / SOLA SVL 240VAC to 24VDC poweru supply"
type input "SOLA SVL 240 / SOLA SVL 240VAC to 24VDC poweru supply"
click textarea
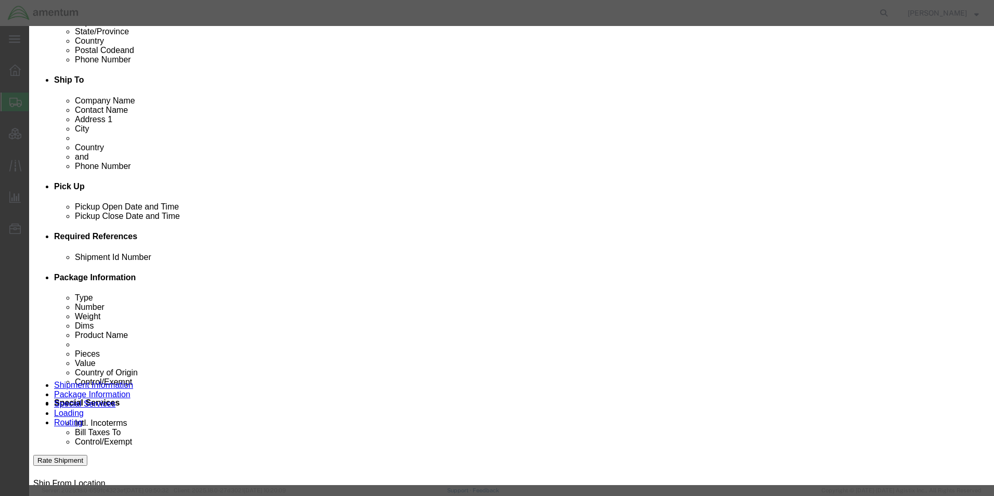
scroll to position [0, 0]
drag, startPoint x: 644, startPoint y: 80, endPoint x: 651, endPoint y: 86, distance: 10.0
click textarea
paste textarea "[PERSON_NAME] PO 040209"
type textarea "[PERSON_NAME] PO 040209"
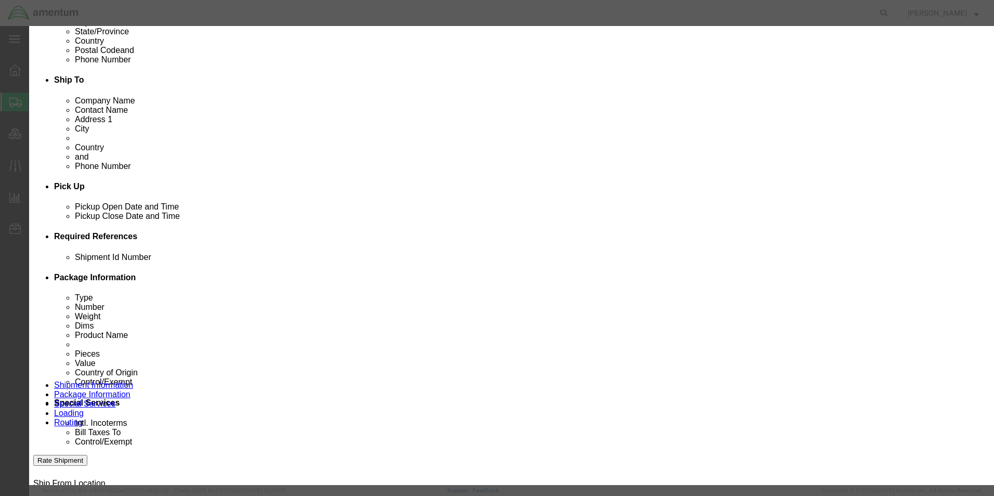
click input "0"
drag, startPoint x: 341, startPoint y: 96, endPoint x: 271, endPoint y: 97, distance: 69.2
click div "Pieces 0 Select Bag Barrels 100Board Feet Bottle Box Blister Pack Carats Can Ca…"
type input "1"
click select "Select [GEOGRAPHIC_DATA] [GEOGRAPHIC_DATA] [GEOGRAPHIC_DATA] [GEOGRAPHIC_DATA] …"
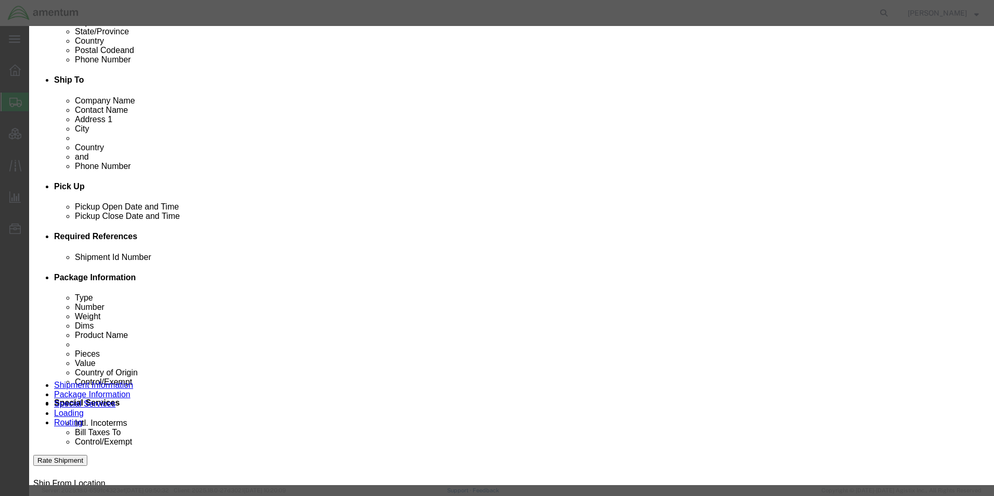
select select "US"
click select "Select [GEOGRAPHIC_DATA] [GEOGRAPHIC_DATA] [GEOGRAPHIC_DATA] [GEOGRAPHIC_DATA] …"
click button "Save & Close"
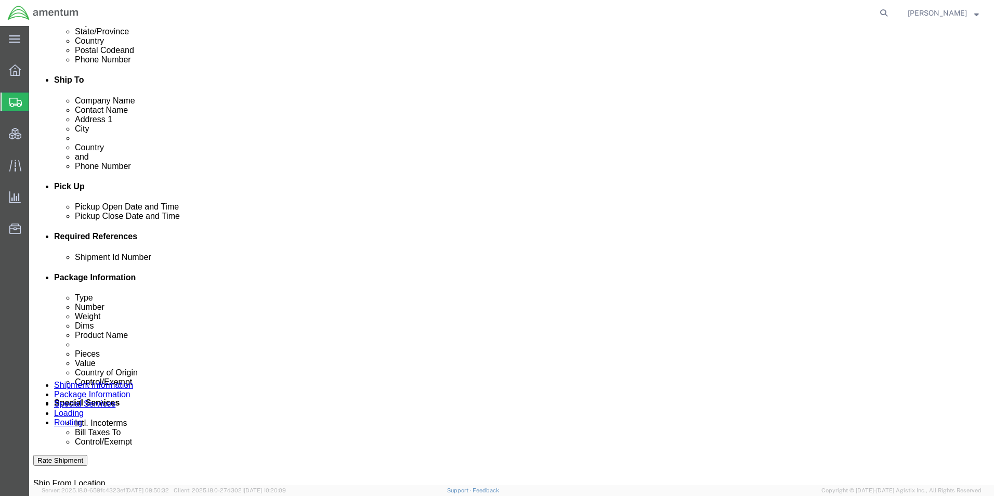
click link "Add Content"
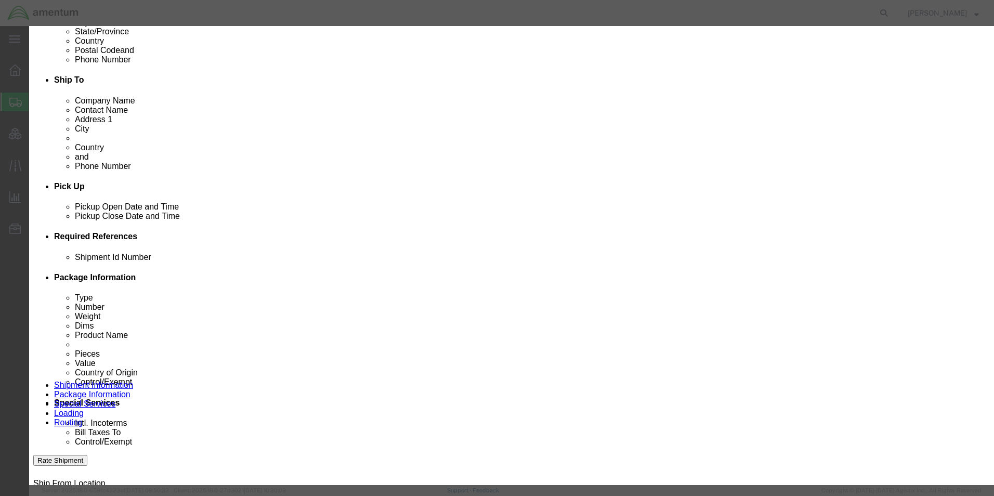
click input "text"
paste input "908195 / [PERSON_NAME]-MU surge proctection device"
type input "908195 / [PERSON_NAME]-MU surge proctection device"
drag, startPoint x: 324, startPoint y: 107, endPoint x: 279, endPoint y: 101, distance: 45.0
click div "Pieces 0 Select Bag Barrels 100Board Feet Bottle Box Blister Pack Carats Can Ca…"
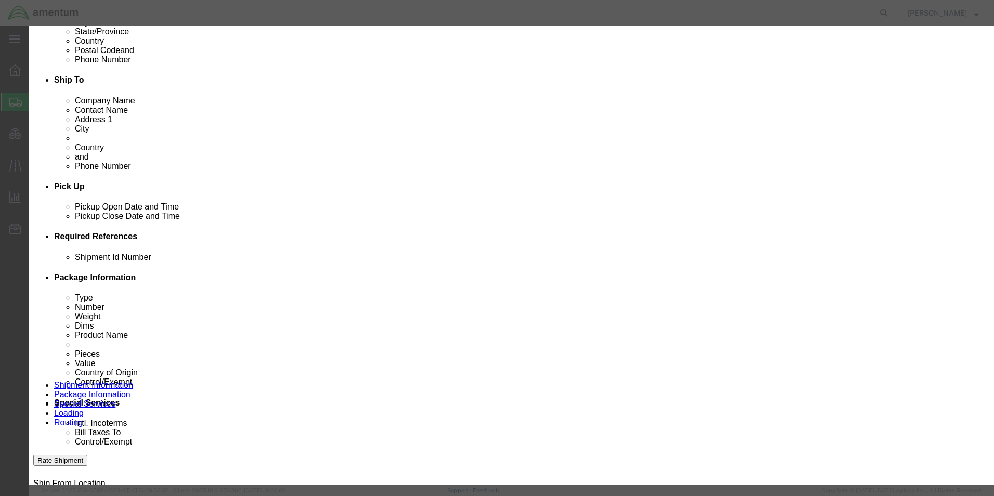
type input "1"
click select "Select [GEOGRAPHIC_DATA] [GEOGRAPHIC_DATA] [GEOGRAPHIC_DATA] [GEOGRAPHIC_DATA] …"
select select "US"
click select "Select [GEOGRAPHIC_DATA] [GEOGRAPHIC_DATA] [GEOGRAPHIC_DATA] [GEOGRAPHIC_DATA] …"
click textarea
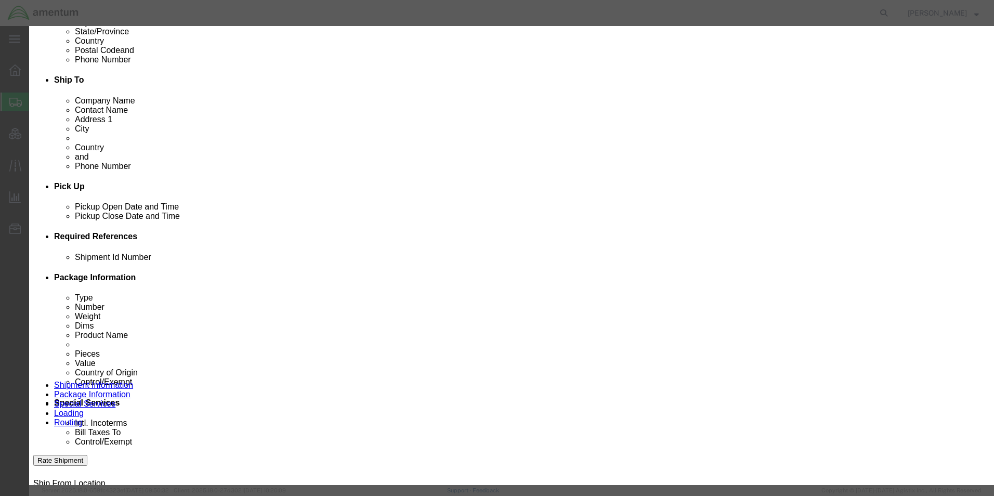
click textarea
paste textarea "[PERSON_NAME] PO 040209"
type textarea "[PERSON_NAME] PO 040209"
click div "Description [GEOGRAPHIC_DATA] PO 040209 Commodity Category Select Country Of Or…"
click button "Save & Close"
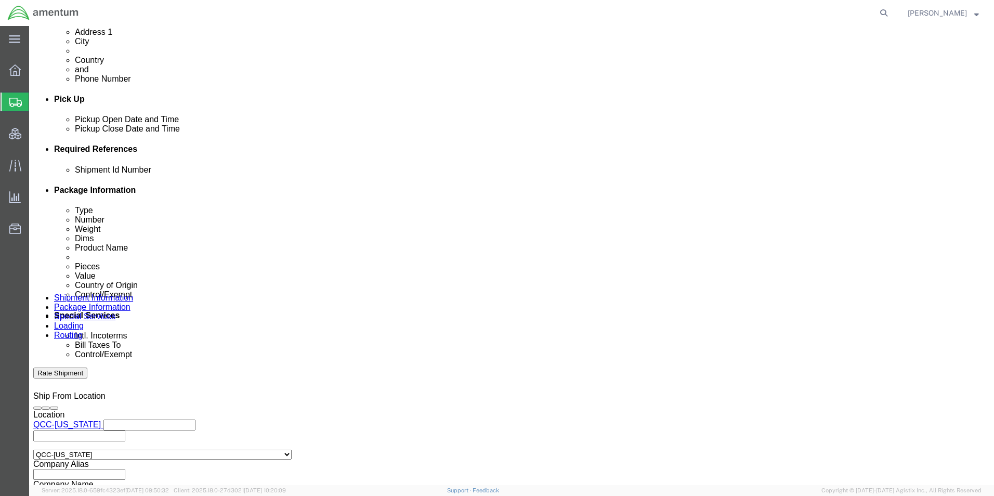
scroll to position [416, 0]
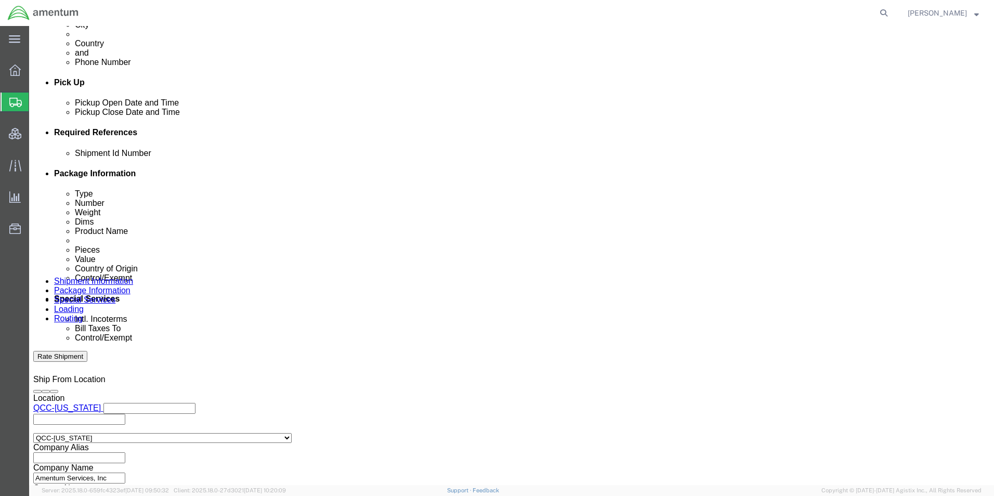
click link "Add Package"
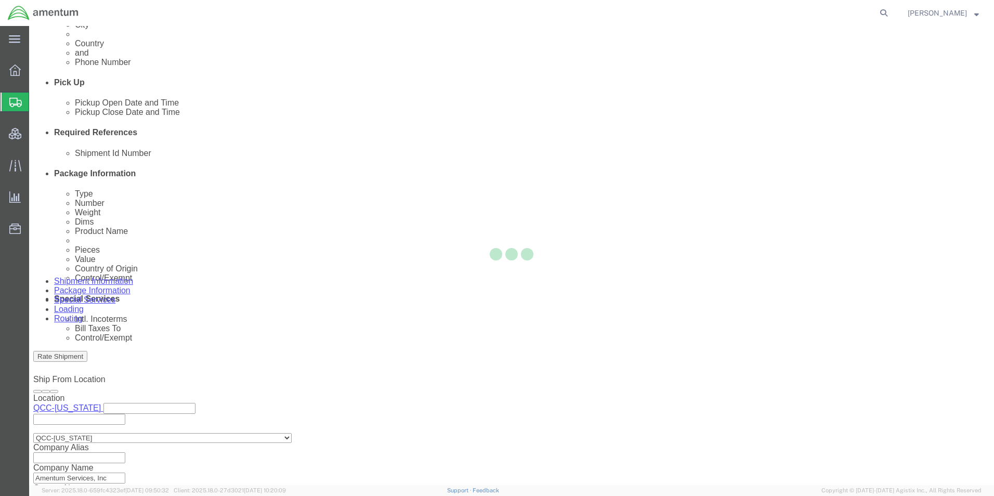
scroll to position [397, 0]
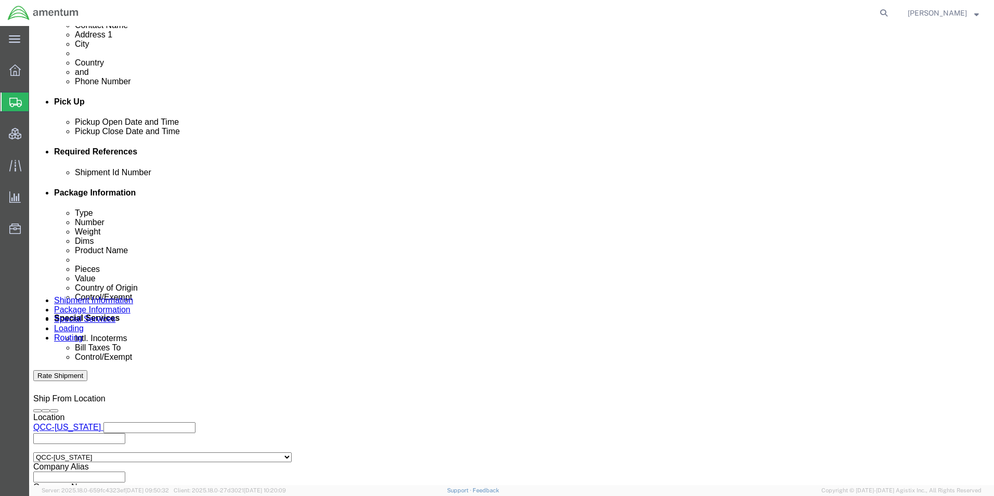
select select "PSNS"
select select "CBOX"
drag, startPoint x: 160, startPoint y: 267, endPoint x: 129, endPoint y: 266, distance: 30.2
click div "Weight 0.00 Select kgs lbs Ship. t°"
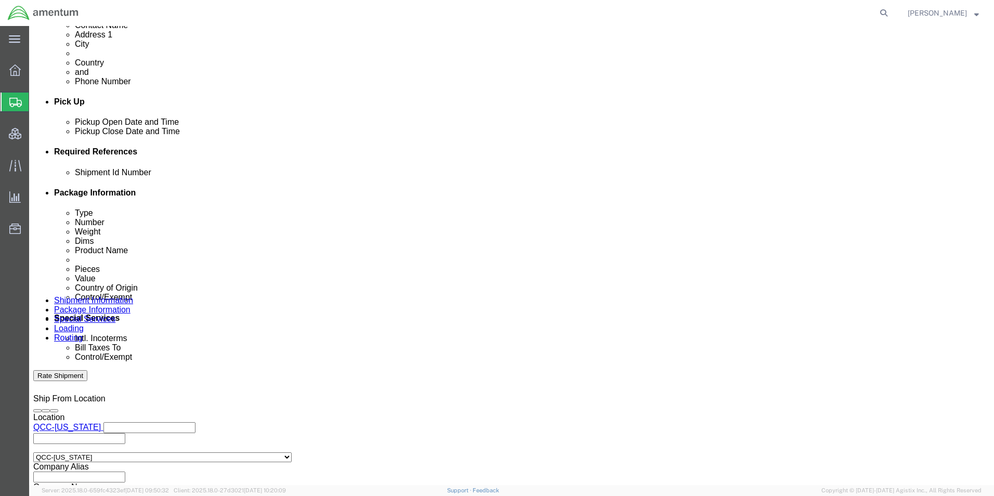
type input "350"
click select "Select BCK Boxes Bale(s) Basket(s) Bolt(s) Bottle(s) Buckets Bulk Bundle(s) Can…"
select select "PSNS"
click select "Select BCK Boxes Bale(s) Basket(s) Bolt(s) Bottle(s) Buckets Bulk Bundle(s) Can…"
click input "text"
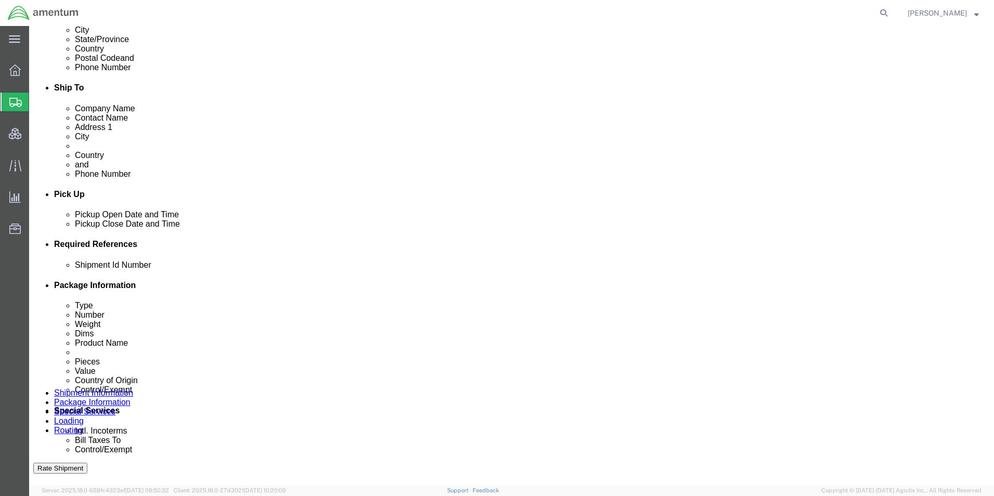
scroll to position [364, 0]
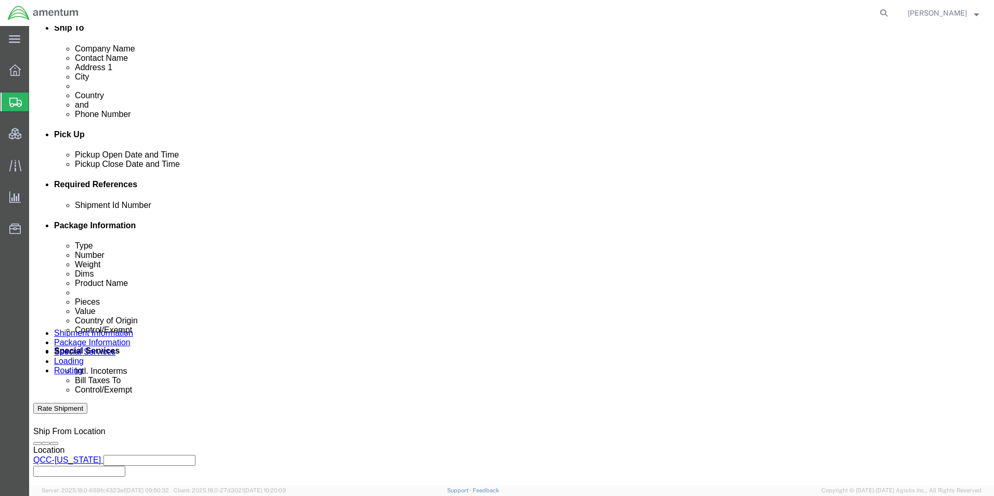
type input "52"
type input "46"
type input "42"
click link "Add Content"
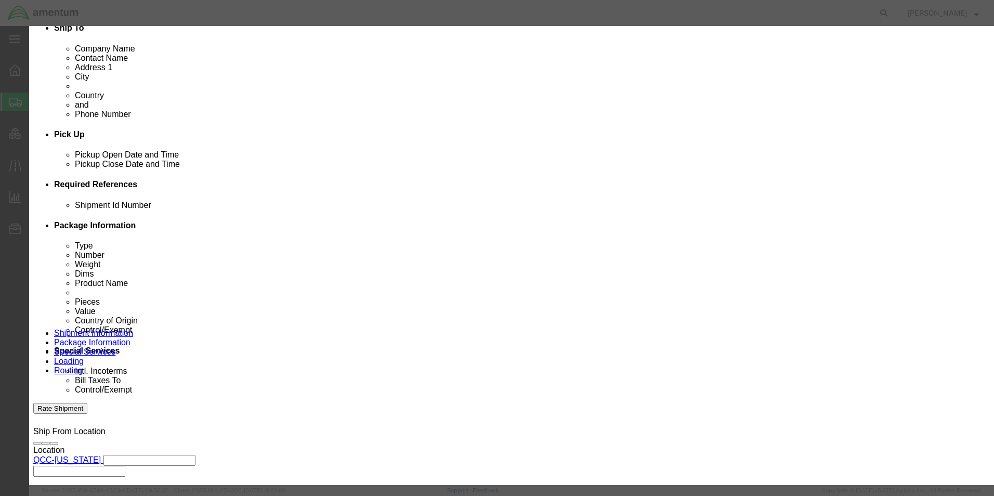
click input "text"
paste input "MFP-179FNW / HP color laser printer, MFP-179FNW"
type input "MFP-179FNW / HP color laser printer, MFP-179FNW"
click textarea
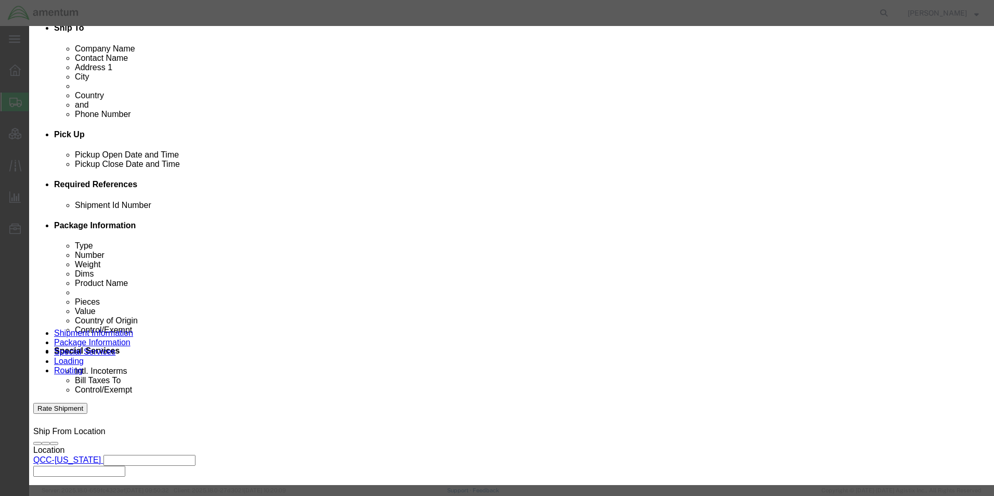
scroll to position [0, 0]
drag, startPoint x: 621, startPoint y: 77, endPoint x: 528, endPoint y: 115, distance: 100.5
click textarea
paste textarea "[PERSON_NAME] PO 040209"
type textarea "[PERSON_NAME] PO 040209"
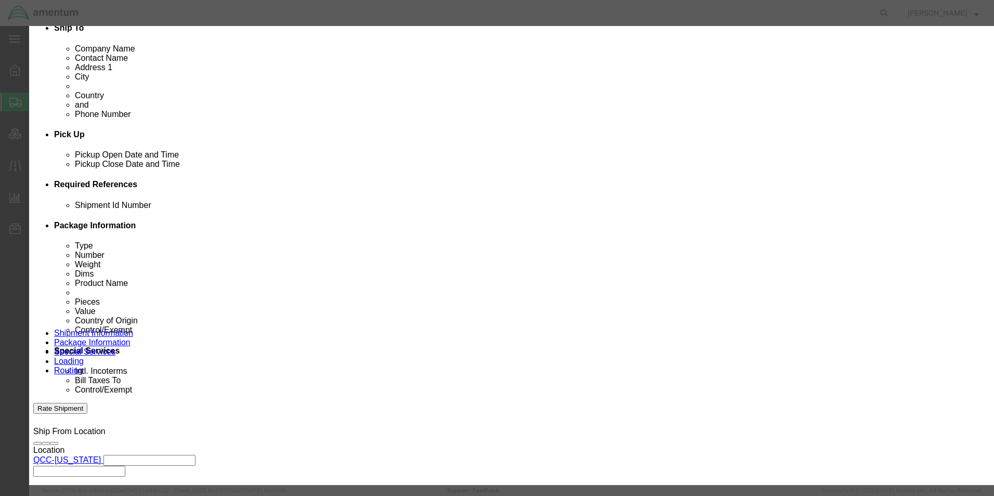
drag, startPoint x: 317, startPoint y: 98, endPoint x: 281, endPoint y: 98, distance: 36.4
click div "Pieces 0 Select Bag Barrels 100Board Feet Bottle Box Blister Pack Carats Can Ca…"
type input "2"
click select "Select [GEOGRAPHIC_DATA] [GEOGRAPHIC_DATA] [GEOGRAPHIC_DATA] [GEOGRAPHIC_DATA] …"
select select "US"
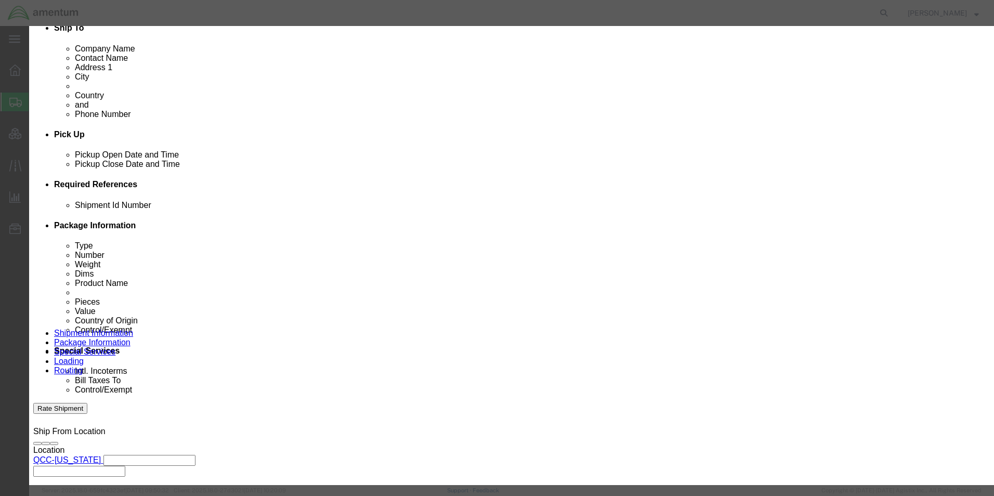
click select "Select [GEOGRAPHIC_DATA] [GEOGRAPHIC_DATA] [GEOGRAPHIC_DATA] [GEOGRAPHIC_DATA] …"
click button "Save & Close"
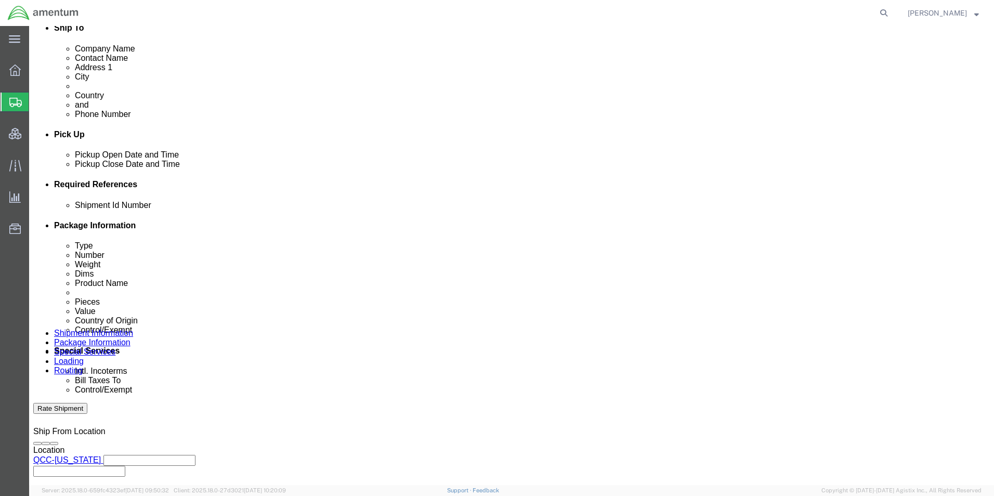
drag, startPoint x: 191, startPoint y: 429, endPoint x: 202, endPoint y: 427, distance: 10.6
click link "Add Content"
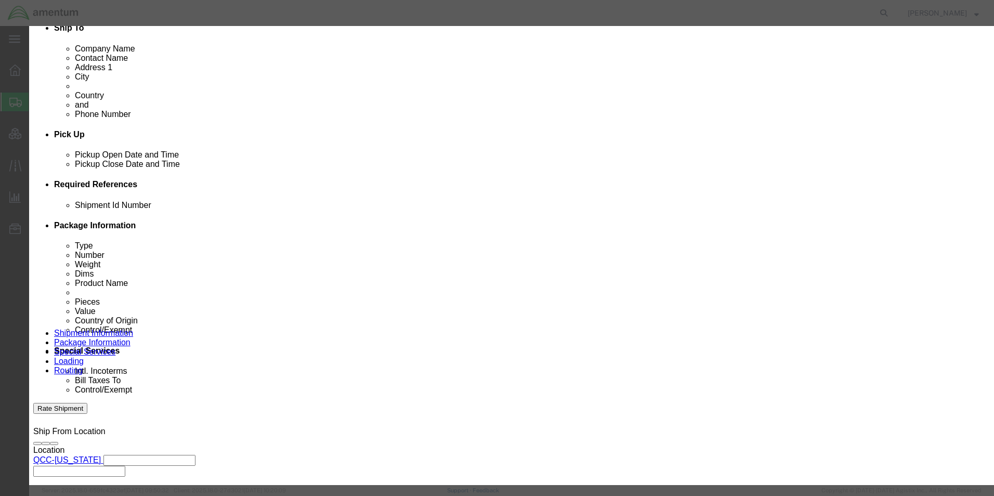
click input "text"
paste input "S3222HN / Dell 32" curved monitor, S3222HN"
type input "S3222HN / Dell 32" curved monitor, S3222HN"
drag, startPoint x: 316, startPoint y: 97, endPoint x: 270, endPoint y: 93, distance: 46.4
click div "Pieces 0 Select Bag Barrels 100Board Feet Bottle Box Blister Pack Carats Can Ca…"
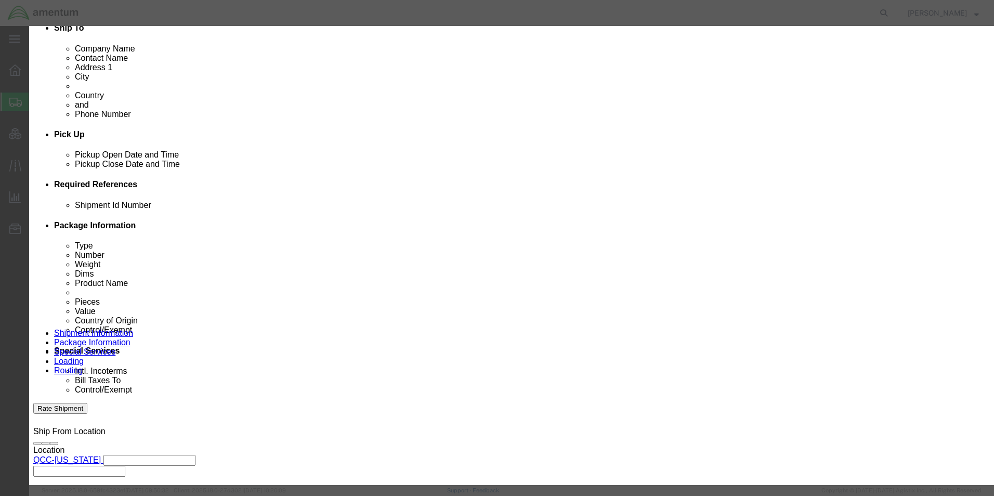
click input "0"
drag, startPoint x: 330, startPoint y: 100, endPoint x: 282, endPoint y: 100, distance: 47.8
click div "Pieces 0 Select Bag Barrels 100Board Feet Bottle Box Blister Pack Carats Can Ca…"
type input "6"
click select "Select [GEOGRAPHIC_DATA] [GEOGRAPHIC_DATA] [GEOGRAPHIC_DATA] [GEOGRAPHIC_DATA] …"
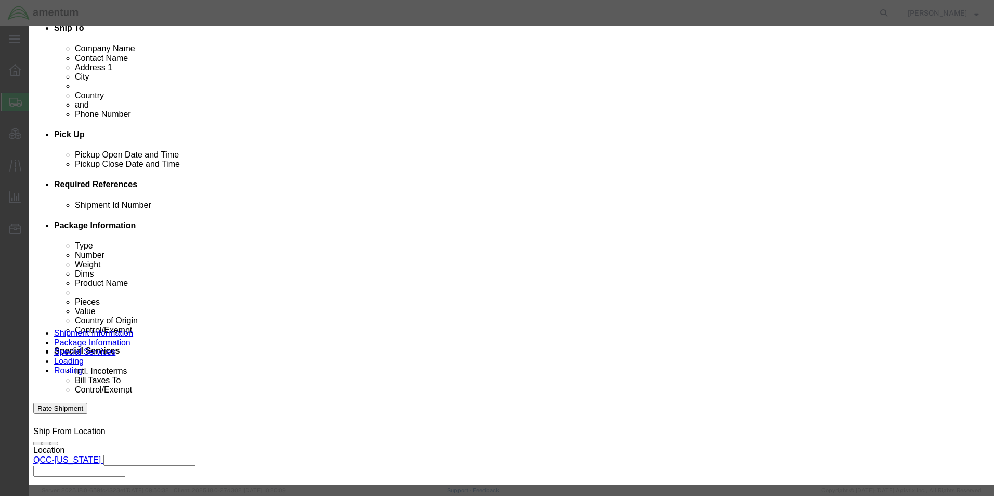
select select "US"
click select "Select [GEOGRAPHIC_DATA] [GEOGRAPHIC_DATA] [GEOGRAPHIC_DATA] [GEOGRAPHIC_DATA] …"
click textarea
paste textarea "[PERSON_NAME] PO 040209"
type textarea "[PERSON_NAME] PO 040209"
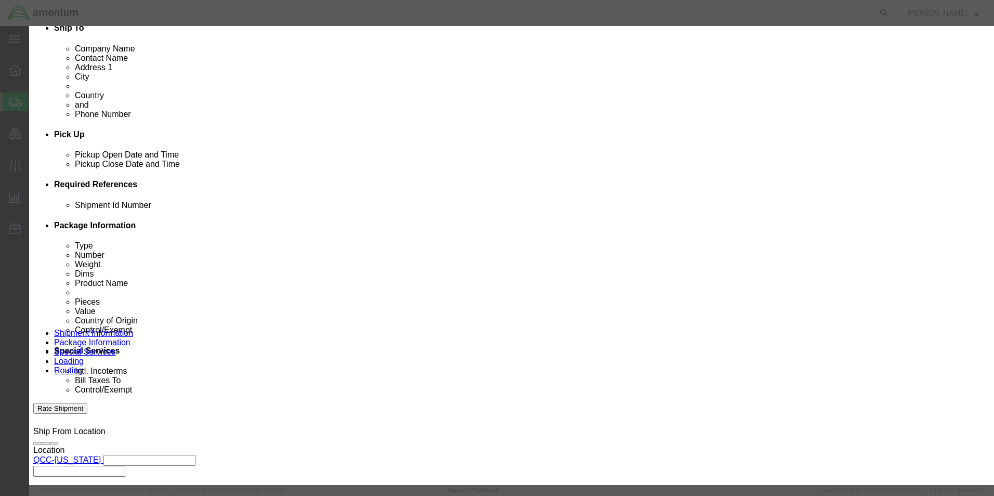
click div "Product Name S3222HN / Dell 32" curved monitor, S3222HN Pieces 6 Select Bag Bar…"
click button "Save & Close"
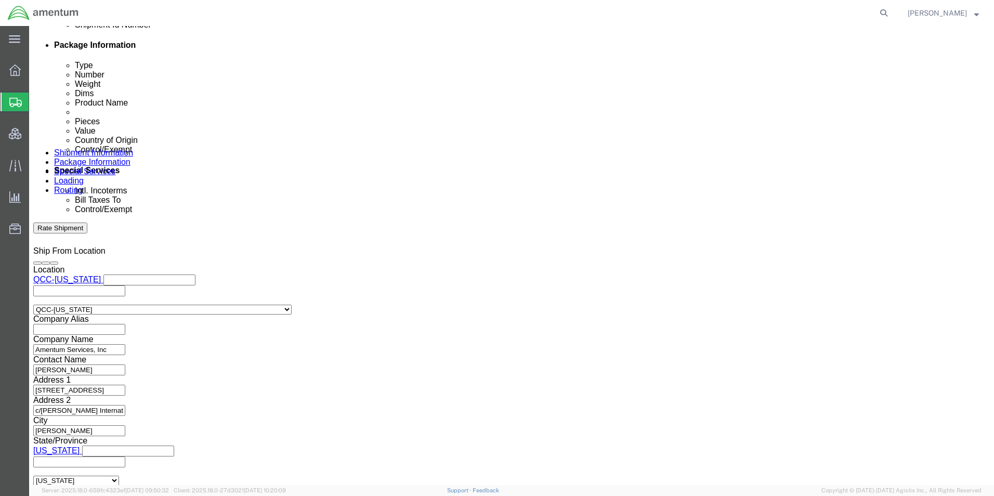
scroll to position [550, 0]
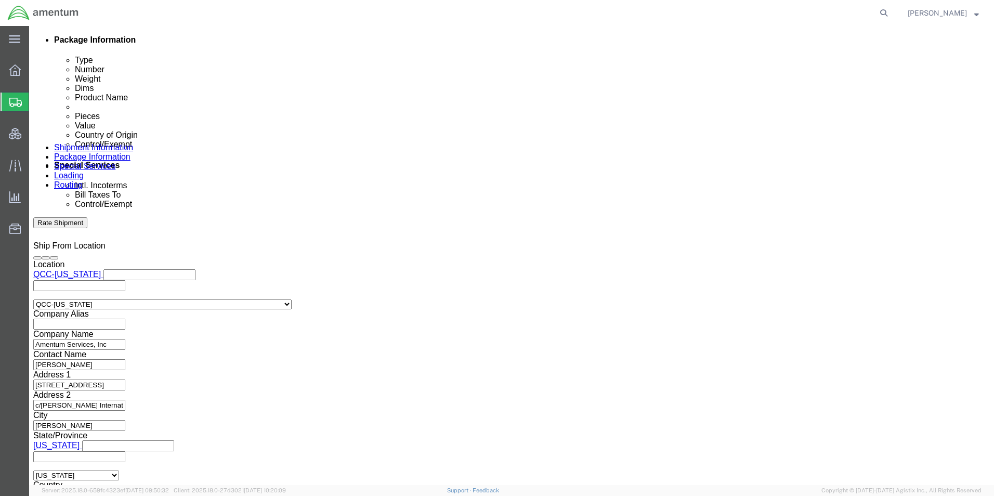
click link "Add Content"
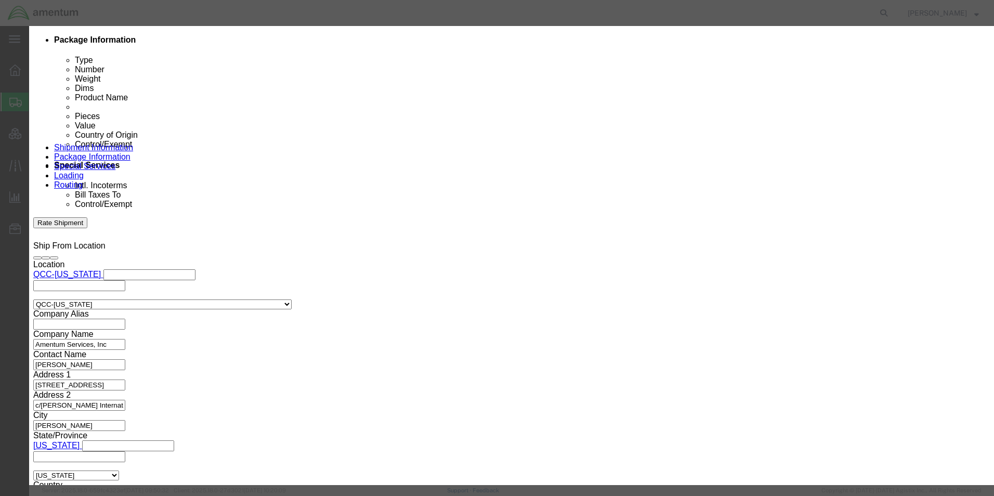
drag, startPoint x: 318, startPoint y: 75, endPoint x: 419, endPoint y: 115, distance: 109.2
click input "text"
paste input "APC_BR650MI / APC Backup UPS, APC-BR650MI"
type input "APC_BR650MI / APC Backup UPS, APC-BR650MI"
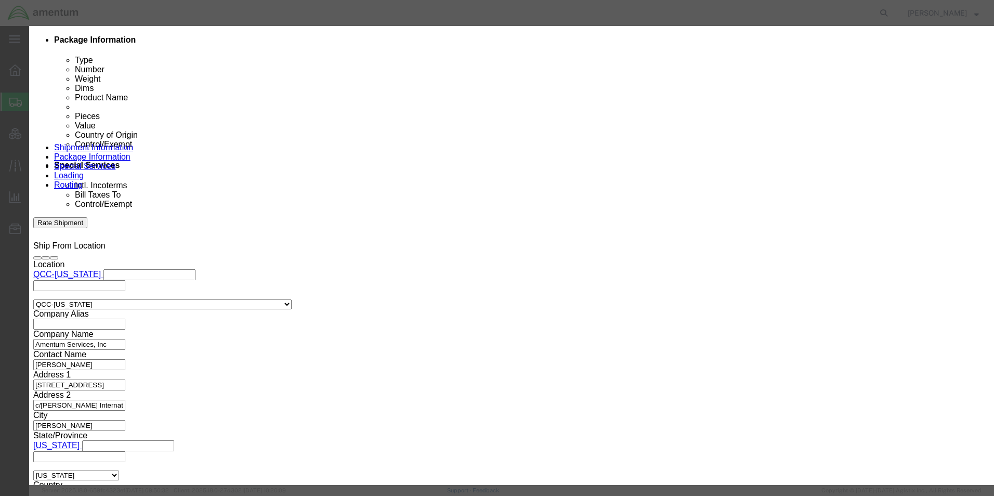
scroll to position [0, 0]
drag, startPoint x: 316, startPoint y: 99, endPoint x: 277, endPoint y: 99, distance: 39.0
click div "Pieces Number of pieces inside all the packages 0 Select Bag Barrels 100Board F…"
type input "2"
click select "Select [GEOGRAPHIC_DATA] [GEOGRAPHIC_DATA] [GEOGRAPHIC_DATA] [GEOGRAPHIC_DATA] …"
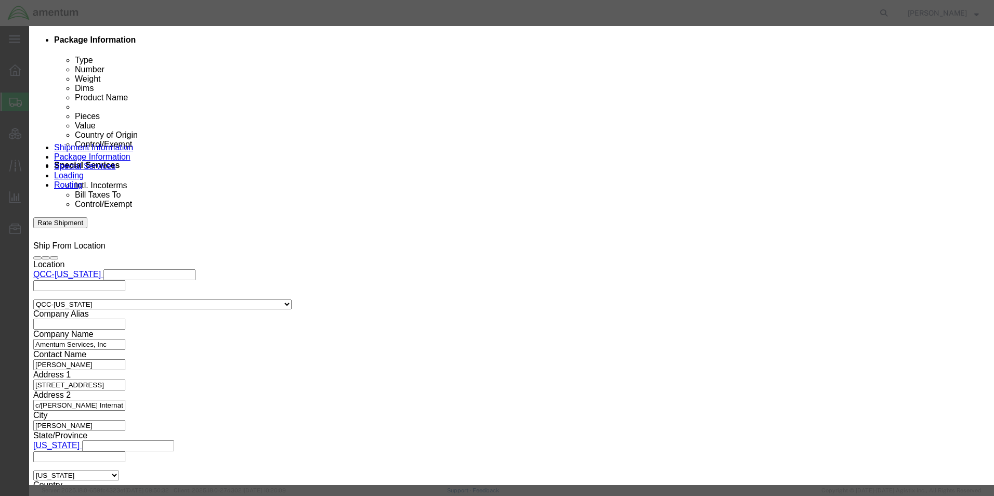
select select "US"
click select "Select [GEOGRAPHIC_DATA] [GEOGRAPHIC_DATA] [GEOGRAPHIC_DATA] [GEOGRAPHIC_DATA] …"
click textarea
paste textarea "[PERSON_NAME] PO 040209"
type textarea "[PERSON_NAME] PO 040209"
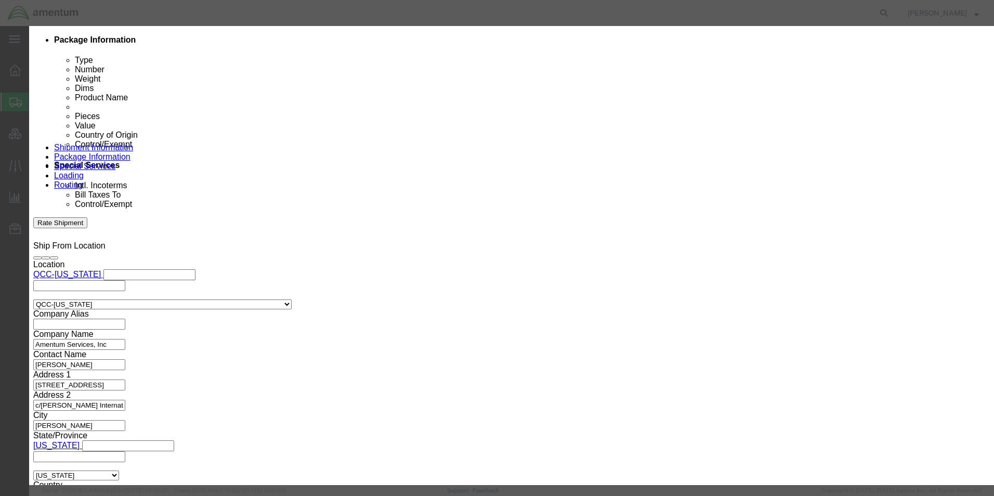
click button "Save & Close"
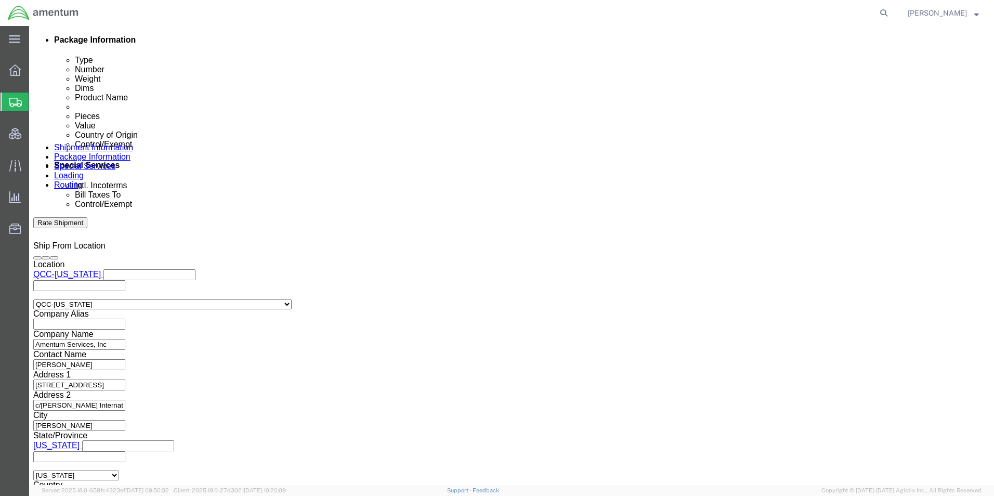
click link "Add Content"
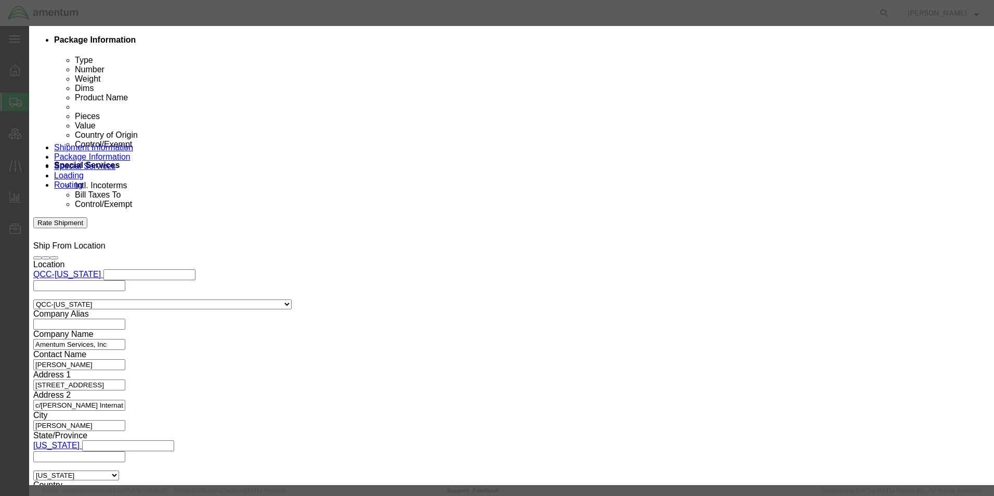
click input "text"
paste input "Dell Precision 7960 Tower Computer"
type input "Dell Precision 7960 Tower Computer"
drag, startPoint x: 310, startPoint y: 101, endPoint x: 279, endPoint y: 99, distance: 31.3
click div "Pieces 0 Select Bag Barrels 100Board Feet Bottle Box Blister Pack Carats Can Ca…"
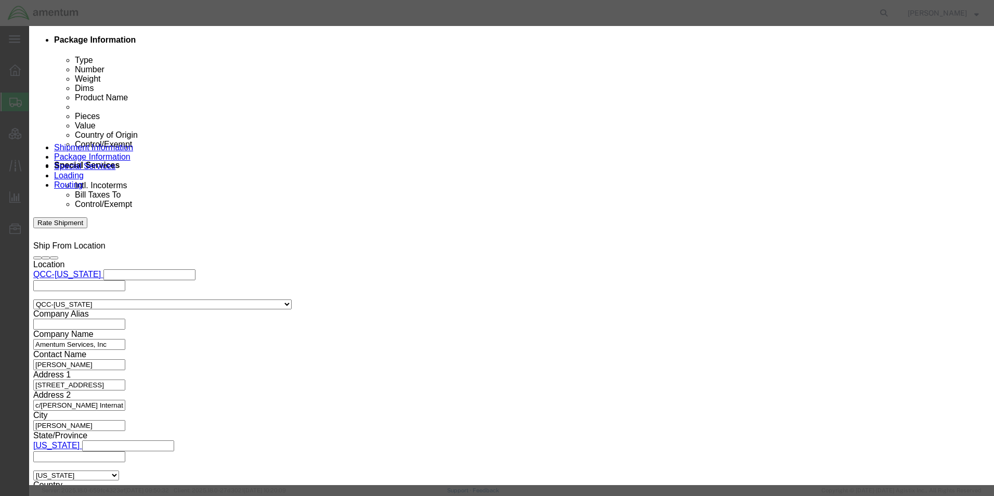
type input "2"
click select "Select [GEOGRAPHIC_DATA] [GEOGRAPHIC_DATA] [GEOGRAPHIC_DATA] [GEOGRAPHIC_DATA] …"
select select "US"
click select "Select [GEOGRAPHIC_DATA] [GEOGRAPHIC_DATA] [GEOGRAPHIC_DATA] [GEOGRAPHIC_DATA] …"
click textarea
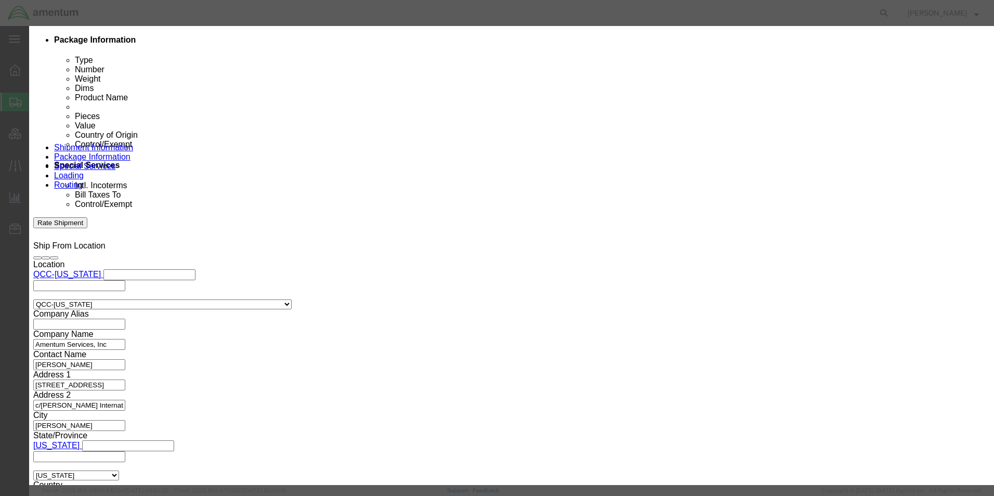
paste textarea "[PERSON_NAME] PO 040209"
type textarea "[PERSON_NAME] PO 040209"
click button "Save & Close"
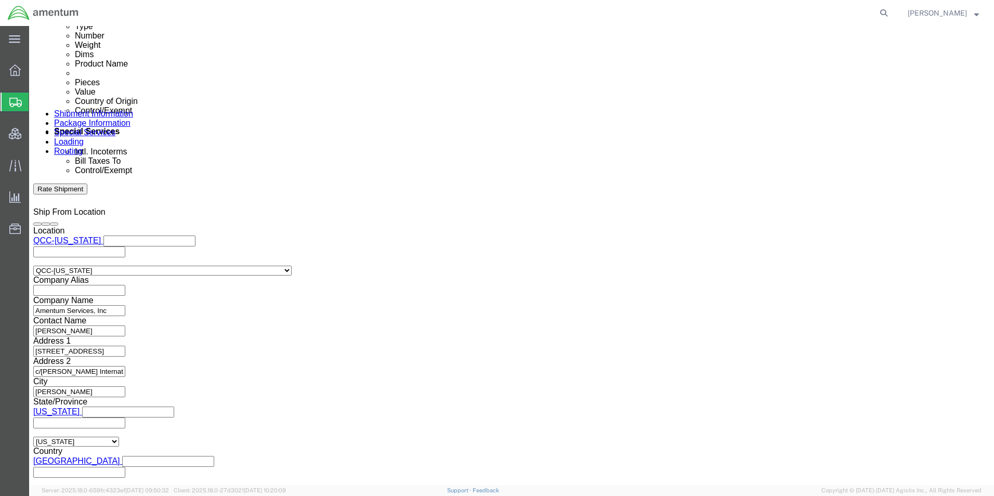
scroll to position [602, 0]
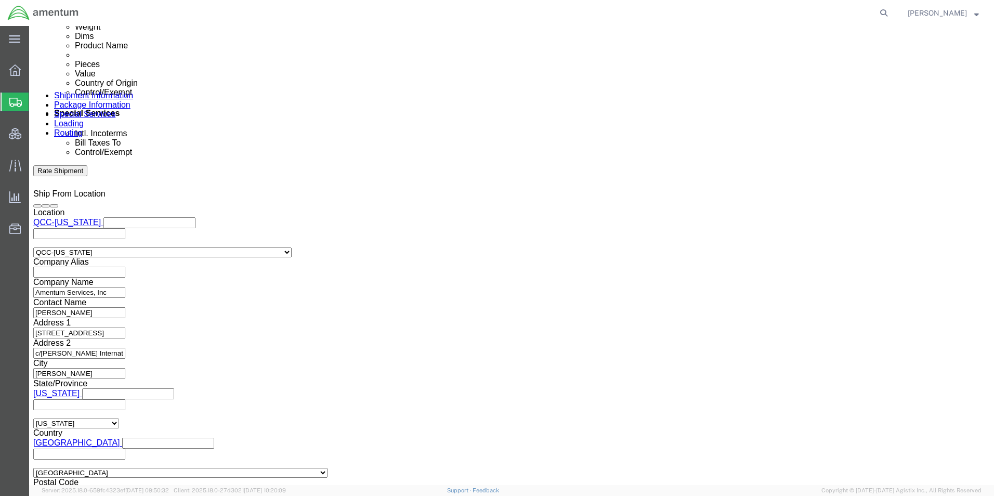
click link "Add Content"
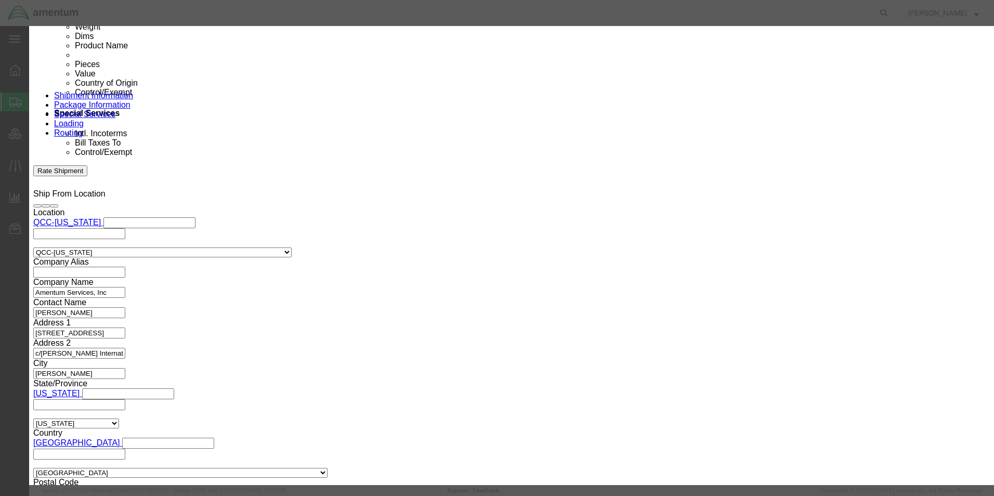
drag, startPoint x: 350, startPoint y: 80, endPoint x: 444, endPoint y: 123, distance: 102.4
click input "text"
paste input "Dell Precision Pro Max Desktop"
type input "Dell Precision Pro Max Desktop"
drag, startPoint x: 268, startPoint y: 100, endPoint x: 250, endPoint y: 98, distance: 17.8
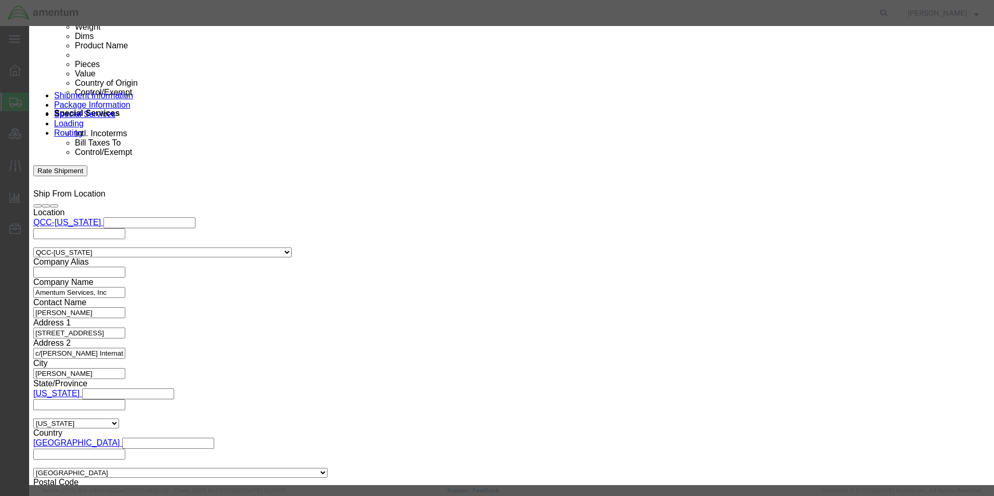
click div "Pieces 0 Select Bag Barrels 100Board Feet Bottle Box Blister Pack Carats Can Ca…"
type input "2"
click textarea
paste textarea "[PERSON_NAME] PO 040209"
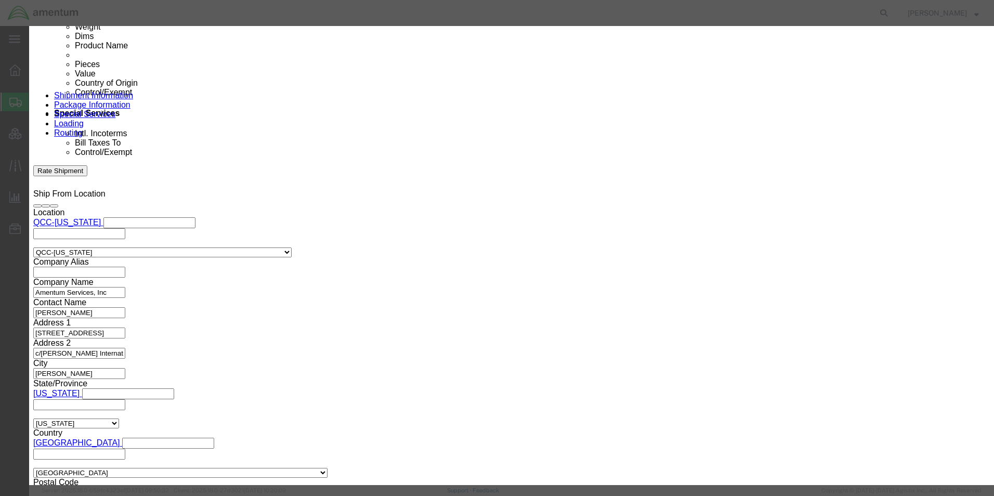
type textarea "[PERSON_NAME] PO 040209"
click select "Select [GEOGRAPHIC_DATA] [GEOGRAPHIC_DATA] [GEOGRAPHIC_DATA] [GEOGRAPHIC_DATA] …"
select select "US"
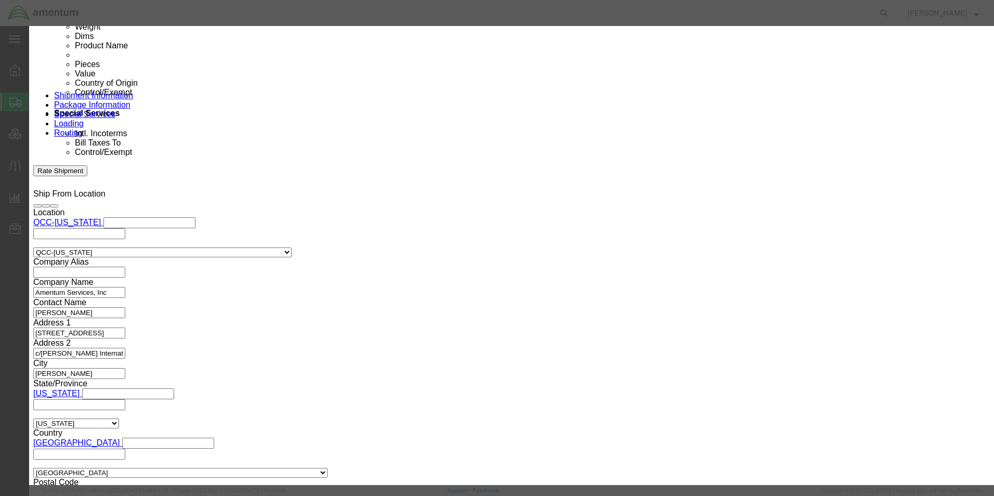
click select "Select [GEOGRAPHIC_DATA] [GEOGRAPHIC_DATA] [GEOGRAPHIC_DATA] [GEOGRAPHIC_DATA] …"
click button "Save & Close"
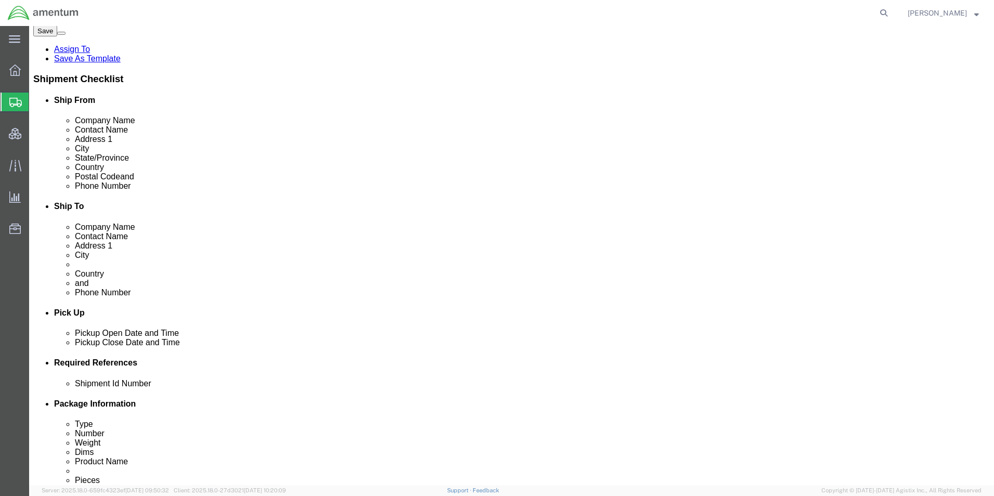
scroll to position [0, 0]
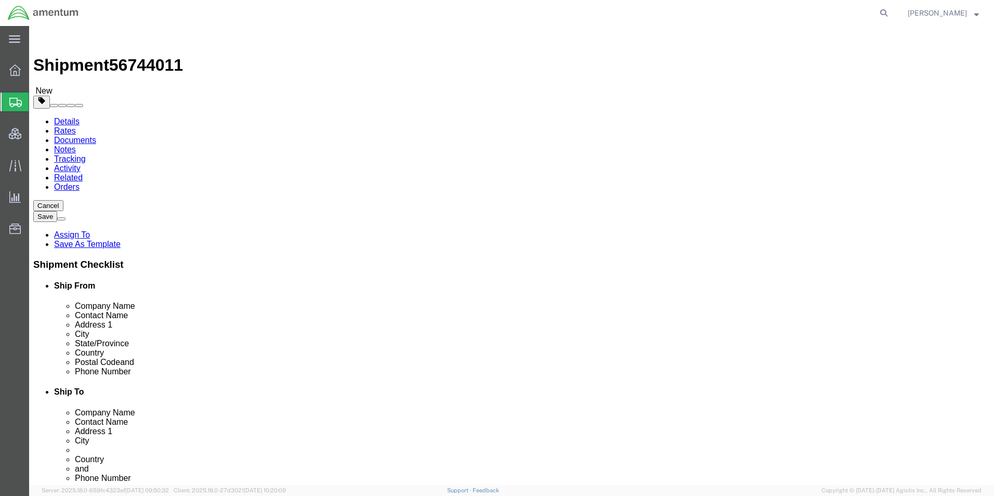
click icon
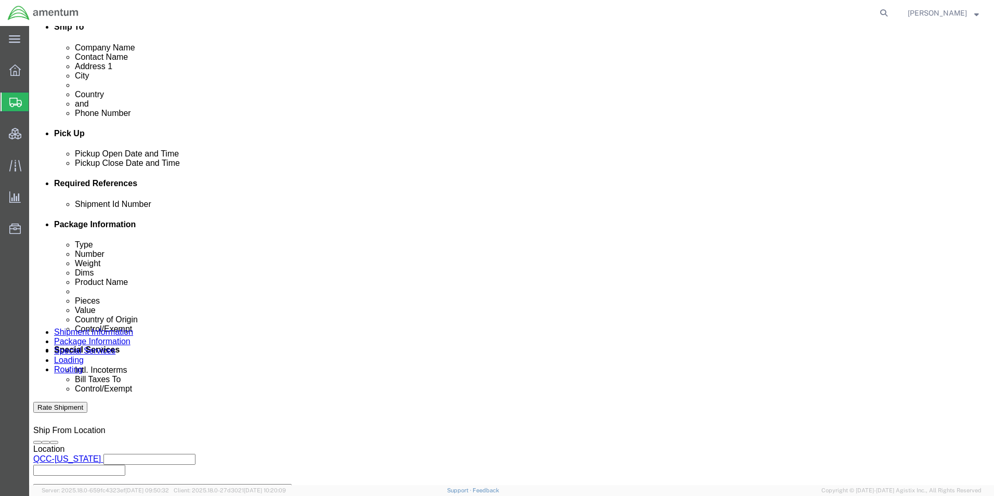
scroll to position [416, 0]
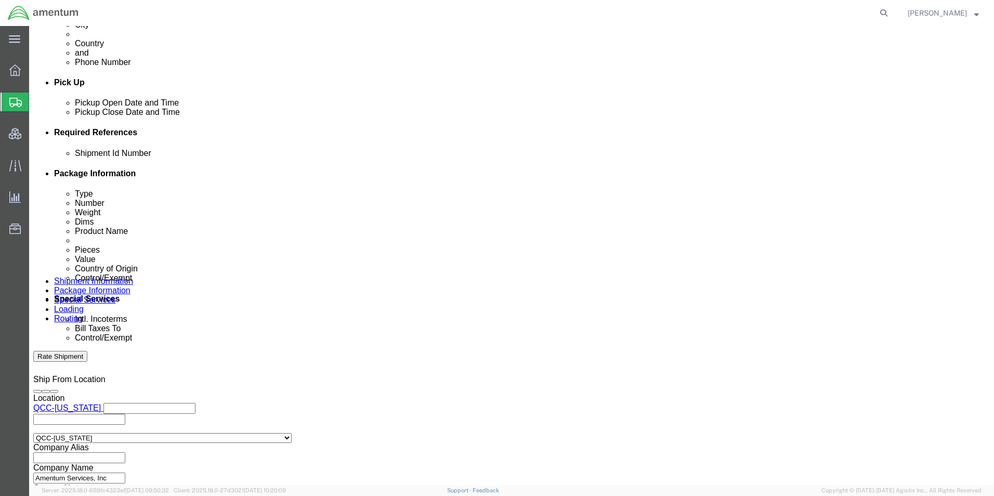
click select "Select Gift Personal Effects Repair/Warranty Return Sample Sold Temporary/Not S…"
select select "SOLD"
click select "Select Gift Personal Effects Repair/Warranty Return Sample Sold Temporary/Not S…"
drag, startPoint x: 160, startPoint y: 270, endPoint x: 160, endPoint y: 279, distance: 8.3
click select "Select Recipient Account Sender/Shipper Third Party Account"
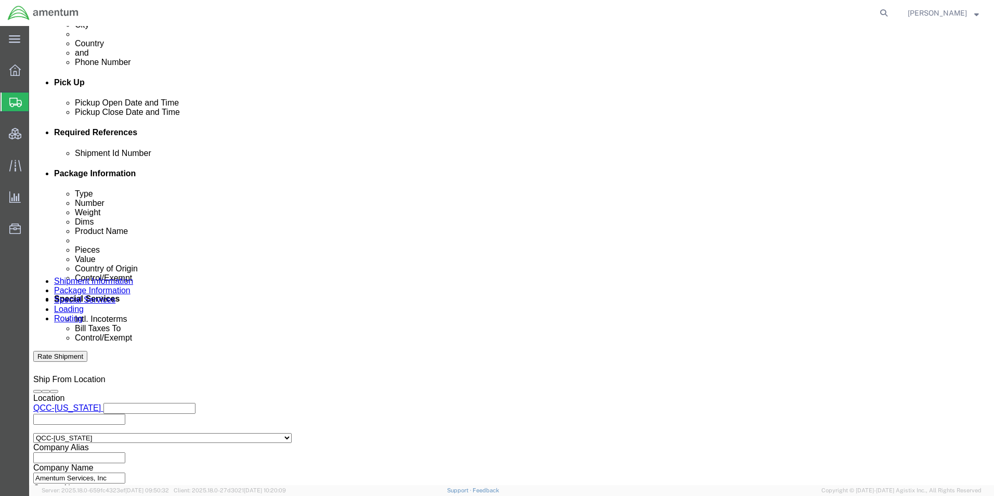
select select "SHIP"
click select "Select Recipient Account Sender/Shipper Third Party Account"
click select "Select Carriage Insurance Paid Carriage Paid To Cost and Freight Cost Insurance…"
select select "DDP"
click select "Select Carriage Insurance Paid Carriage Paid To Cost and Freight Cost Insurance…"
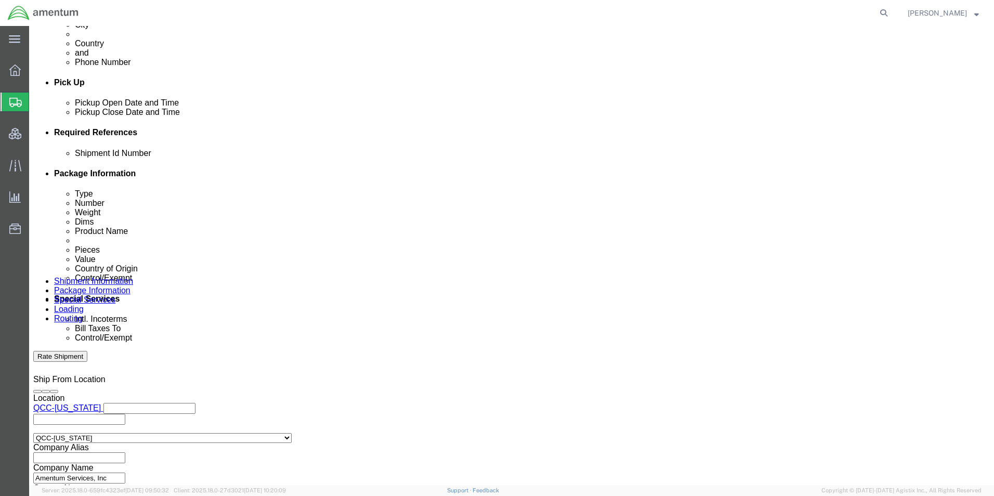
select select "SHIP"
click select "Select Recipient Account Sender/Shipper Third Party Account"
click div "Cost Center Select Buyer Cost Center Department Operations Number Order Number …"
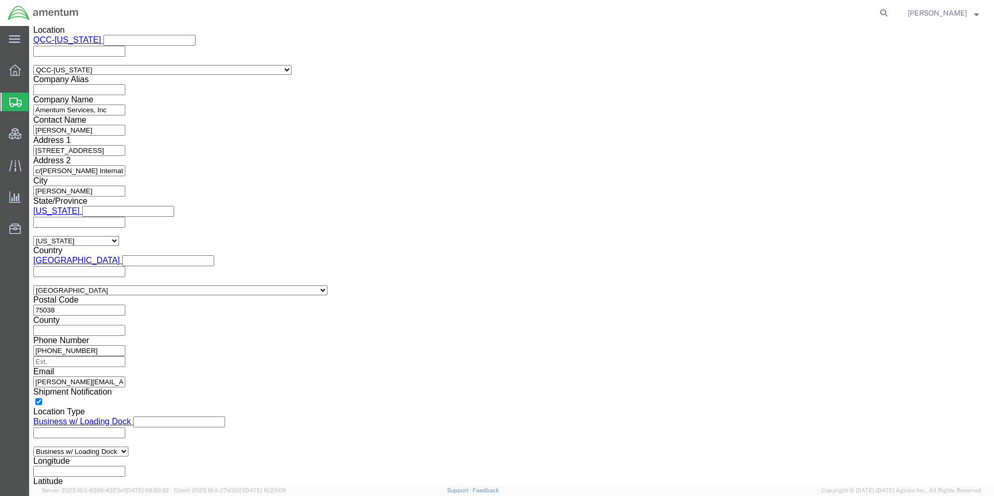
scroll to position [832, 0]
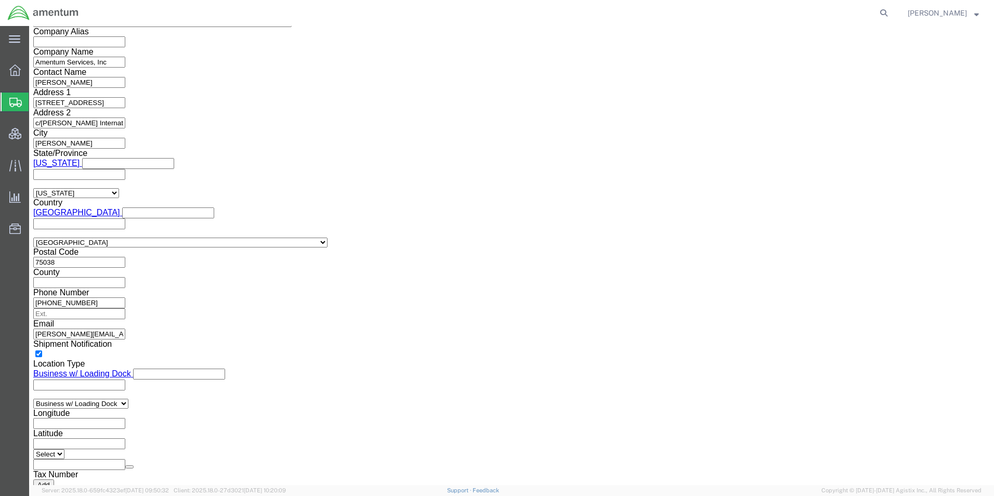
click select "Select ATF BIS DEA EPA FDA FTR ITAR OFAC Other (OPA)"
select select "BIS"
click select "Select ATF BIS DEA EPA FDA FTR ITAR OFAC Other (OPA)"
click select "Select AGR-Agricultural APP-Computers APR-Additional Permissive Exports AVS-Air…"
select select "NLR"
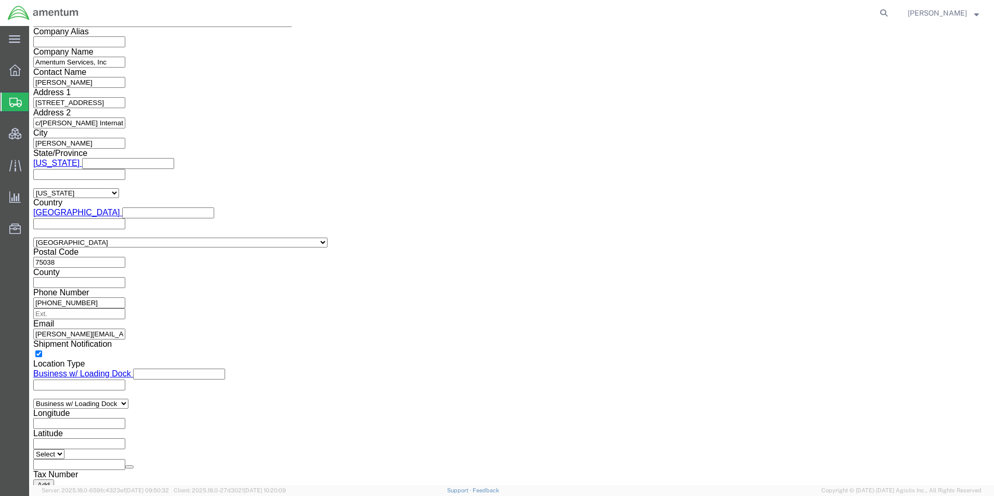
click select "Select AGR-Agricultural APP-Computers APR-Additional Permissive Exports AVS-Air…"
click select "Select AES-Direct EEI Carrier File EEI EEI Exempt"
select select "CFIL"
click select "Select AES-Direct EEI Carrier File EEI EEI Exempt"
click button "Save"
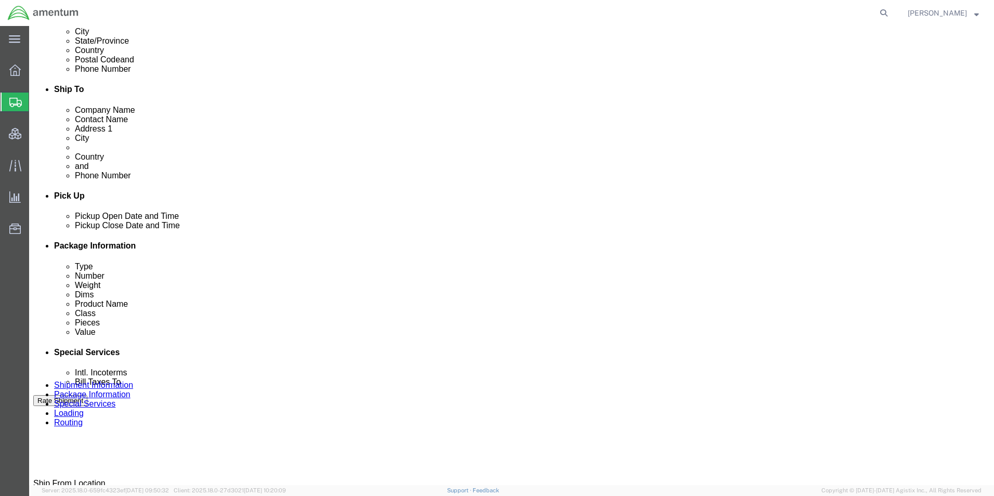
scroll to position [0, 0]
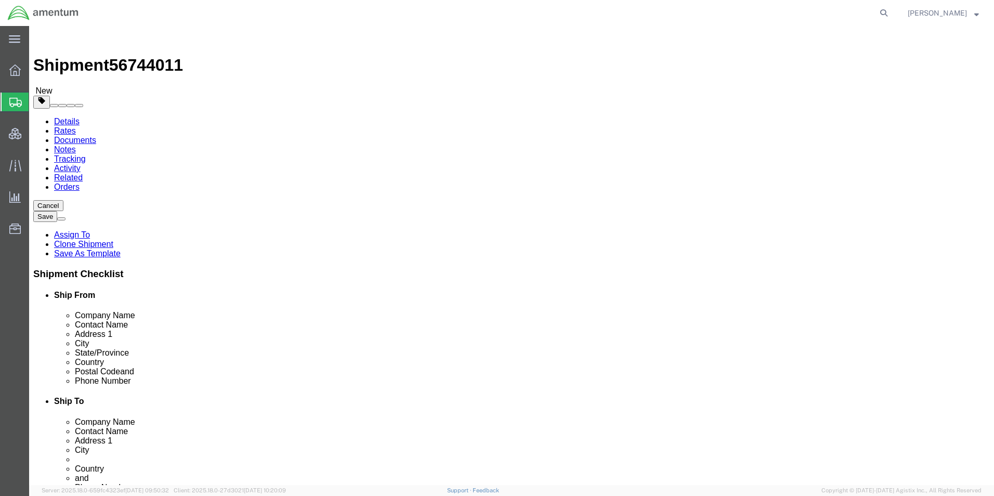
drag, startPoint x: 134, startPoint y: 67, endPoint x: 134, endPoint y: 84, distance: 16.6
click icon
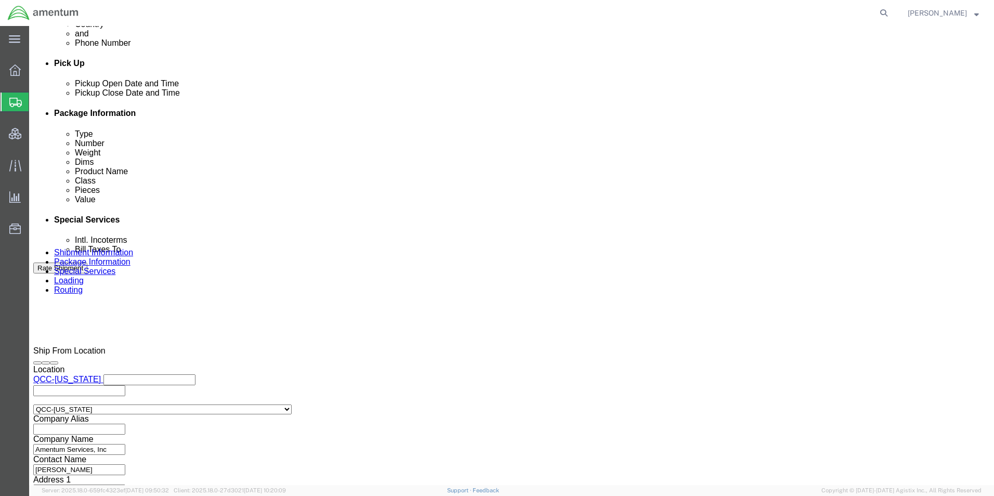
scroll to position [572, 0]
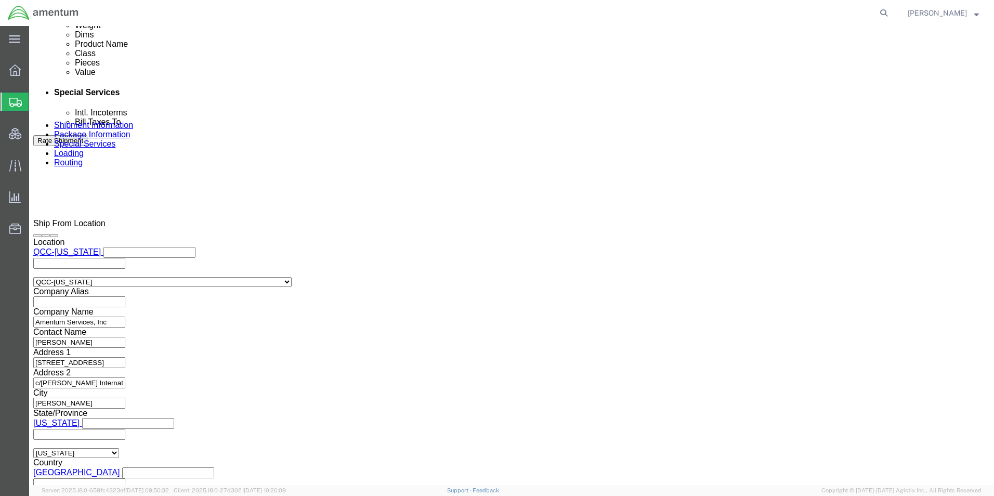
click select "Select Account Type Activity ID Airline Appointment Number ASN Batch Request # …"
select select "PROJ"
click select "Select Account Type Activity ID Airline Appointment Number ASN Batch Request # …"
paste input "7547.02.SS.RC.0003"
type input "7547.02.SS.RC.0003"
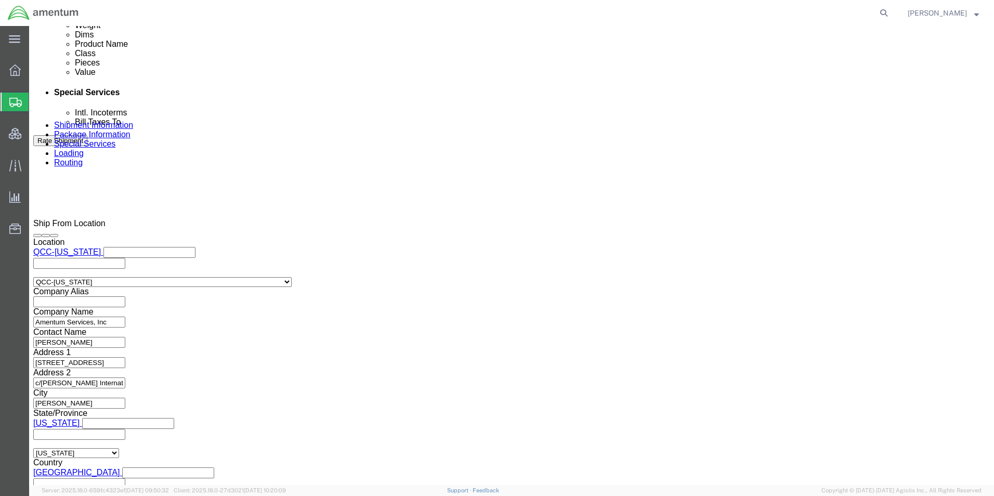
click div "Ship From Location Location QCC-[US_STATE] My Profile Location [PHONE_NUMBER] […"
click button "Save"
click select "Select Account Type Activity ID Airline Appointment Number ASN Batch Request # …"
select select "PROJNUM"
click select "Select Account Type Activity ID Airline Appointment Number ASN Batch Request # …"
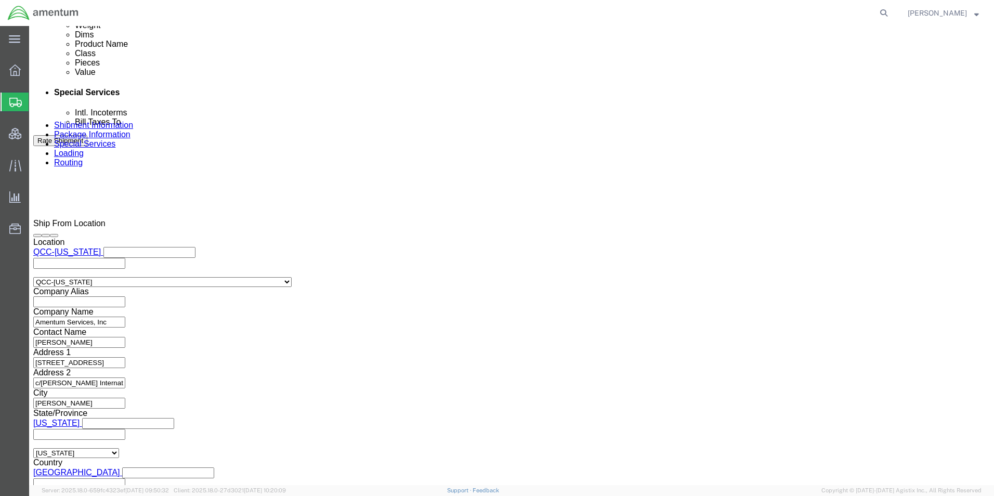
click button "Save"
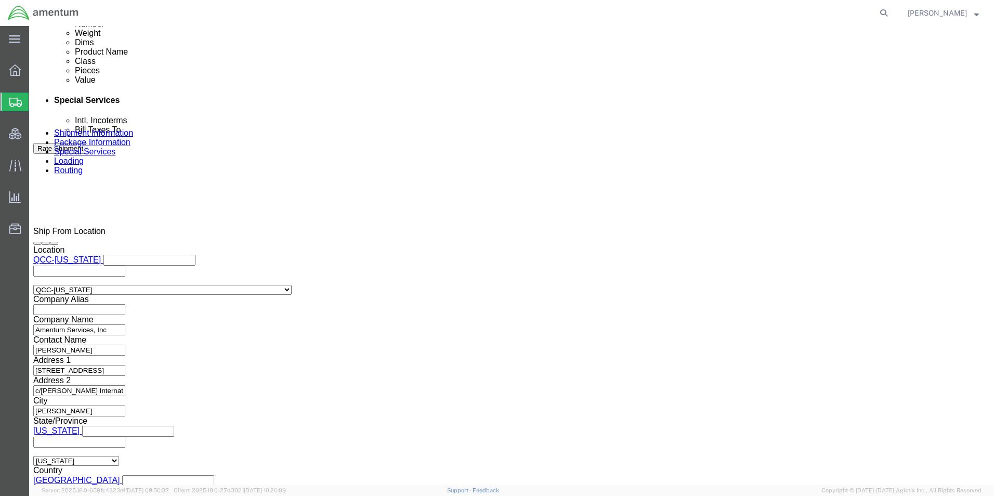
scroll to position [260, 0]
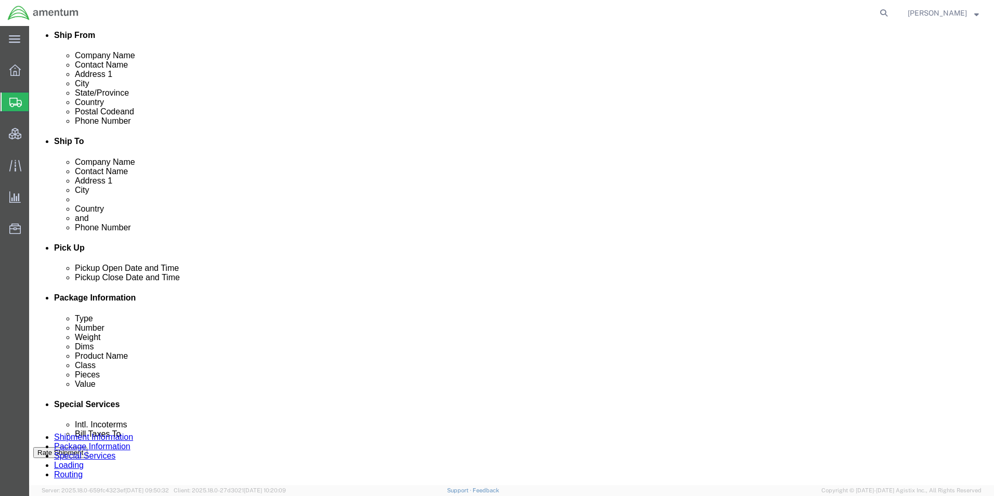
click link "Documents"
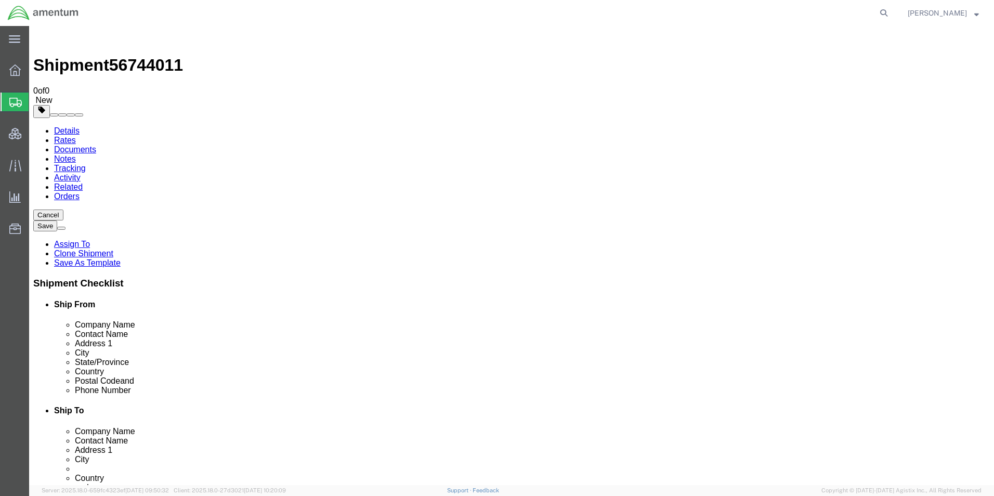
click at [74, 126] on link "Details" at bounding box center [66, 130] width 25 height 9
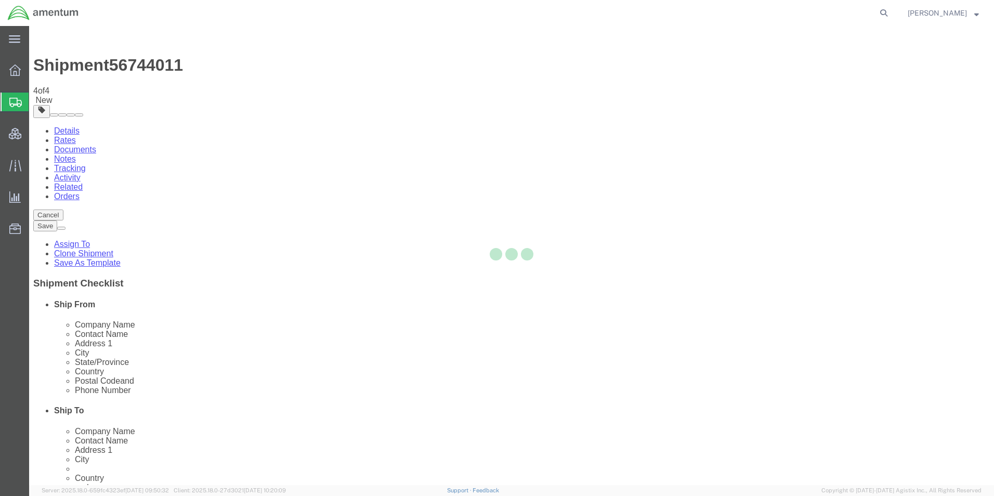
select select "42668"
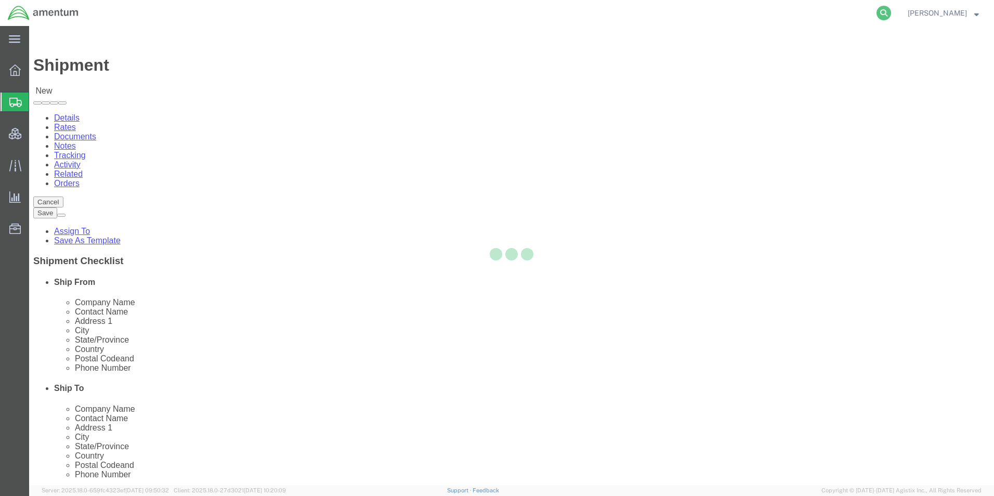
click at [891, 12] on icon at bounding box center [884, 13] width 15 height 15
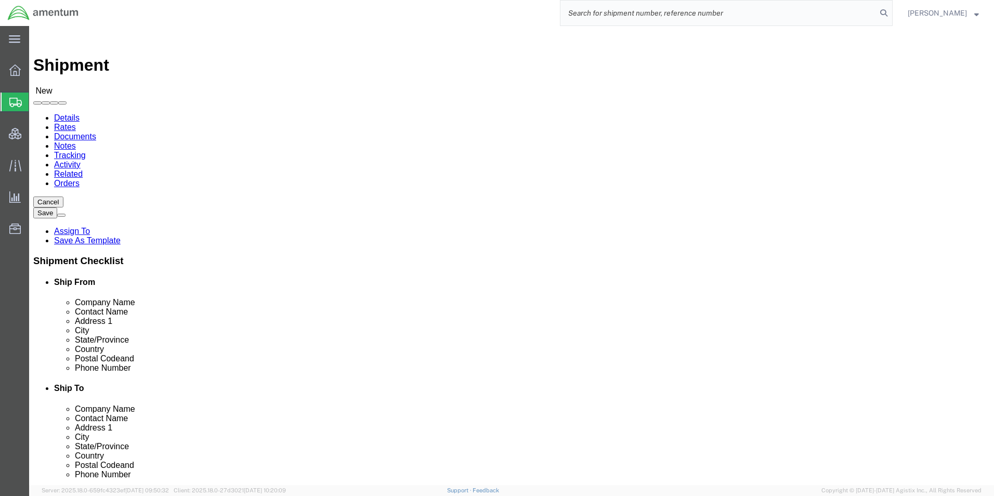
select select
click at [696, 10] on input "search" at bounding box center [718, 13] width 316 height 25
paste input "QCC-JCEUP-24248-0001"
type input "QCC-JCEUP-24248-0001"
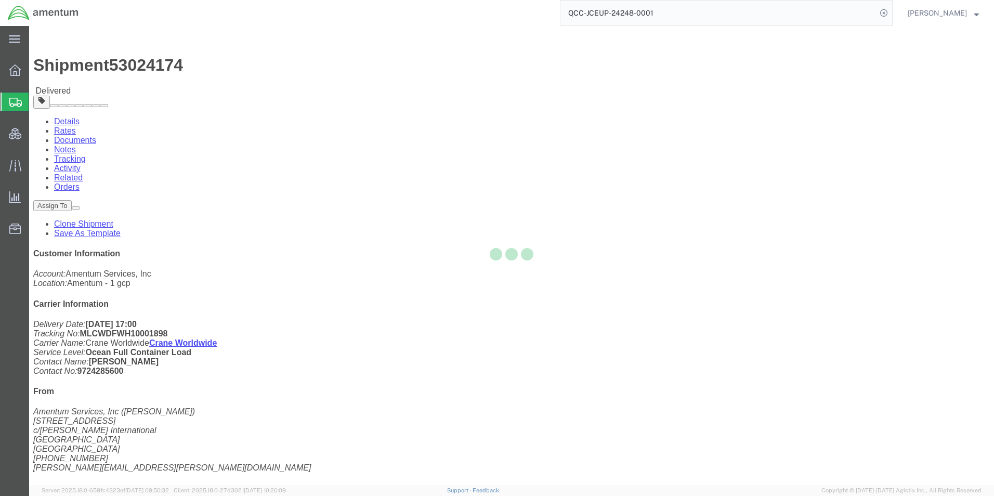
drag, startPoint x: 211, startPoint y: 123, endPoint x: 250, endPoint y: 183, distance: 71.4
click div
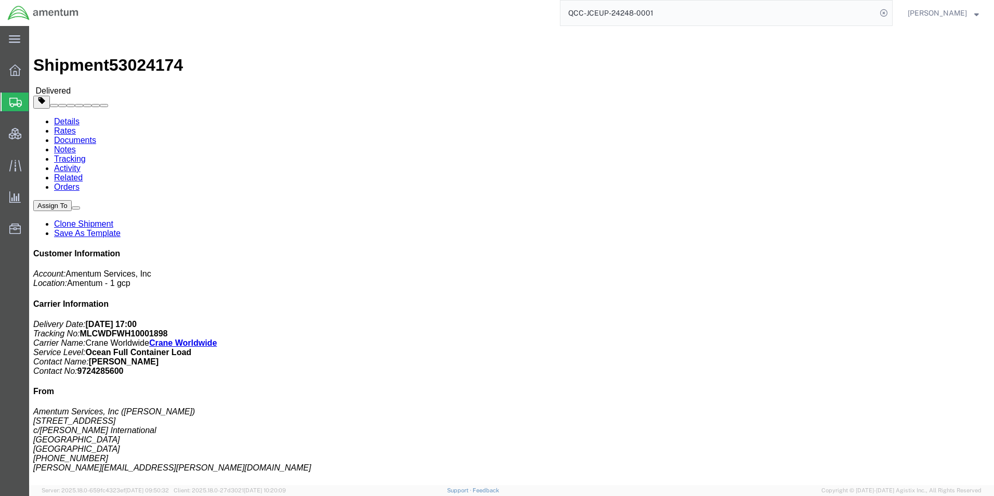
drag, startPoint x: 198, startPoint y: 175, endPoint x: 296, endPoint y: 176, distance: 98.3
click div "Ship To US EMBASSY JUBA, SOUTH SUDAN (EXO/GSO Shipping Unit) EXO/GSO Shipping U…"
copy address "[PERSON_NAME][EMAIL_ADDRESS][DOMAIN_NAME]"
drag, startPoint x: 255, startPoint y: 161, endPoint x: 199, endPoint y: 161, distance: 56.2
click address "US EMBASSY JUBA, SOUTH SUDAN (EXO/GSO Shipping Unit) EXO/GSO Shipping Unit DIPL…"
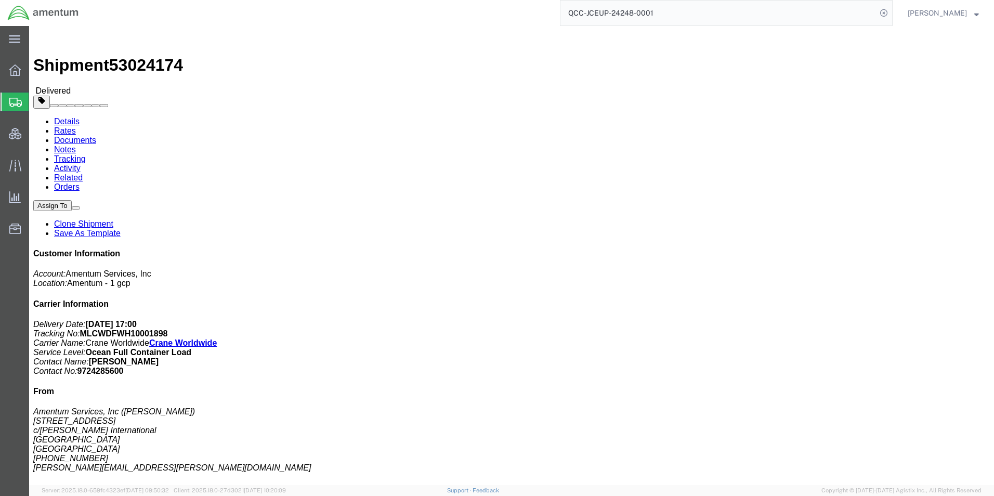
copy address "211 922-569 066"
drag, startPoint x: 700, startPoint y: 124, endPoint x: 631, endPoint y: 126, distance: 69.2
click p "Shipment Id Number: QCC-JCEUP-24248-0001 Project Number: 7547.02.SS.RC.0003 Pur…"
copy b "7547.02.SS.RC.0003"
